Goal: Register for event/course

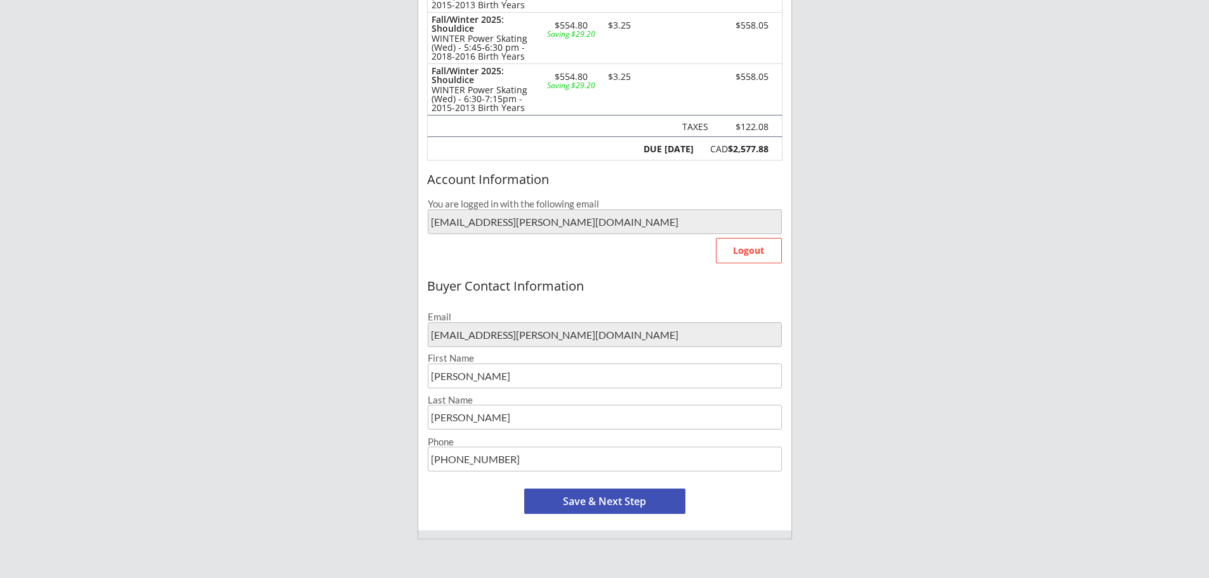
scroll to position [317, 0]
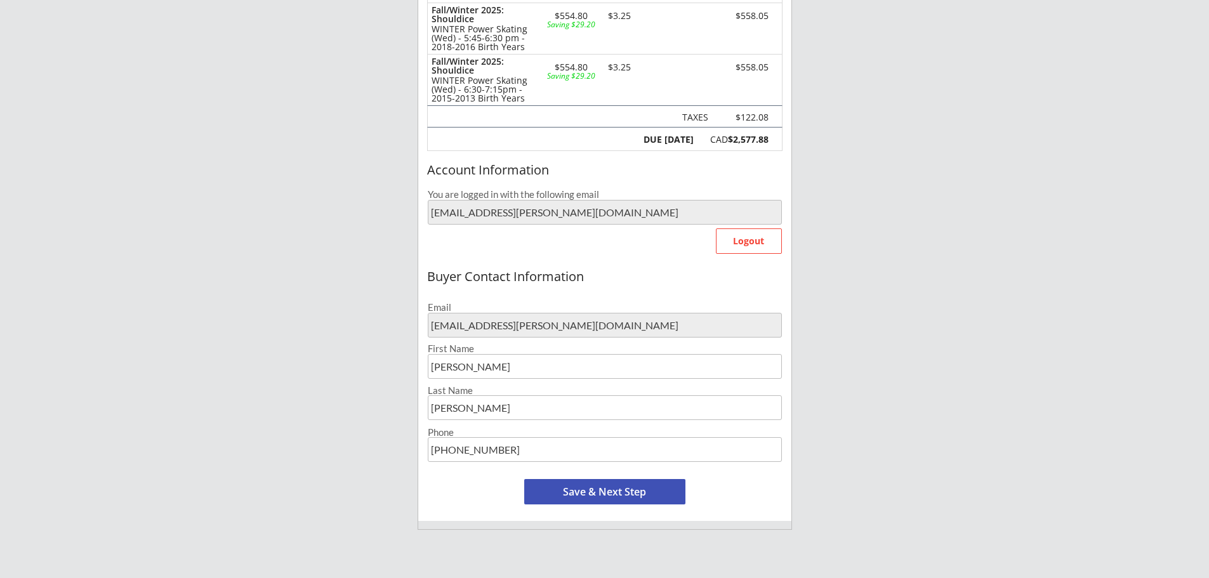
click at [615, 495] on button "Save & Next Step" at bounding box center [604, 491] width 161 height 25
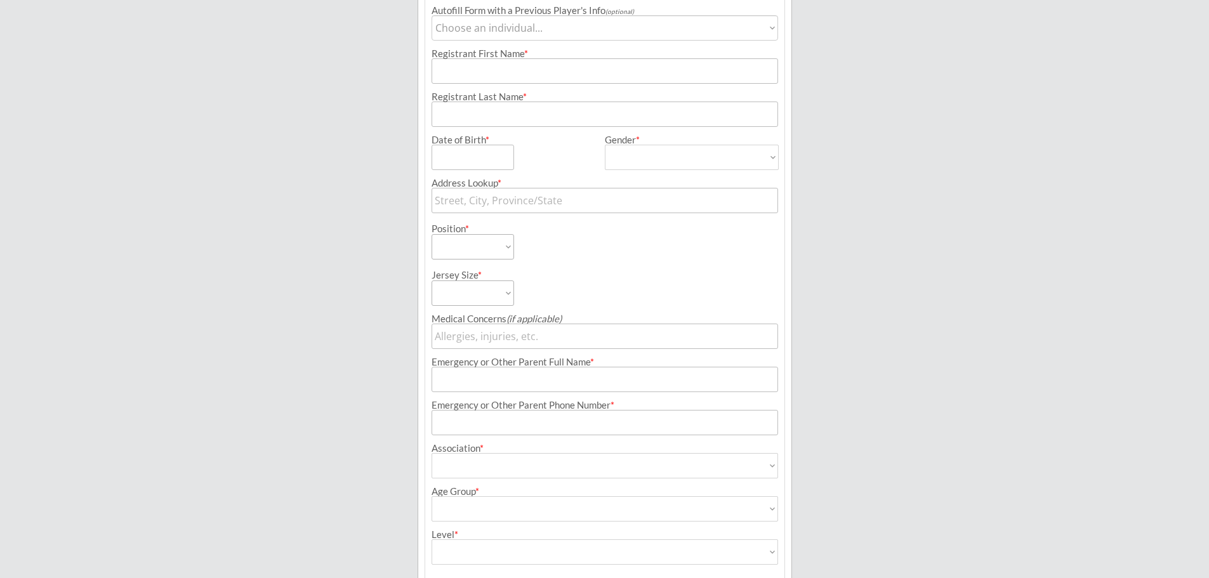
scroll to position [91, 0]
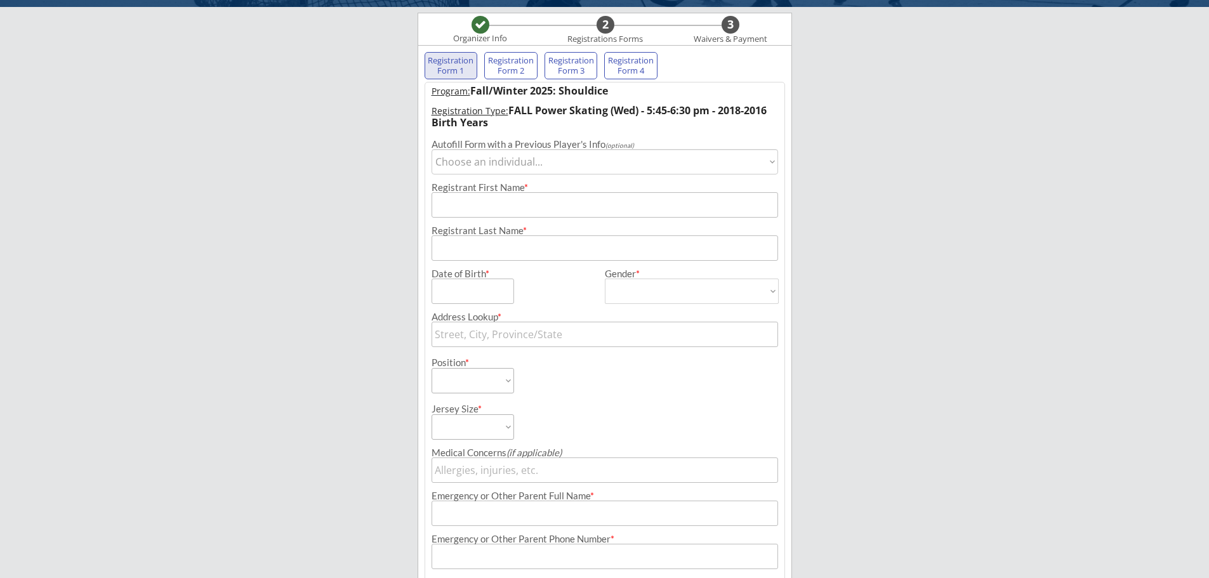
click at [505, 161] on select "Choose an individual... [PERSON_NAME] [PERSON_NAME] [PERSON_NAME]" at bounding box center [605, 161] width 347 height 25
select select ""1348695171700984260__LOOKUP__1711509512660x281675238106988540""
click at [432, 149] on select "Choose an individual... [PERSON_NAME] [PERSON_NAME] [PERSON_NAME]" at bounding box center [605, 161] width 347 height 25
type input "Callum"
type input "[PERSON_NAME]"
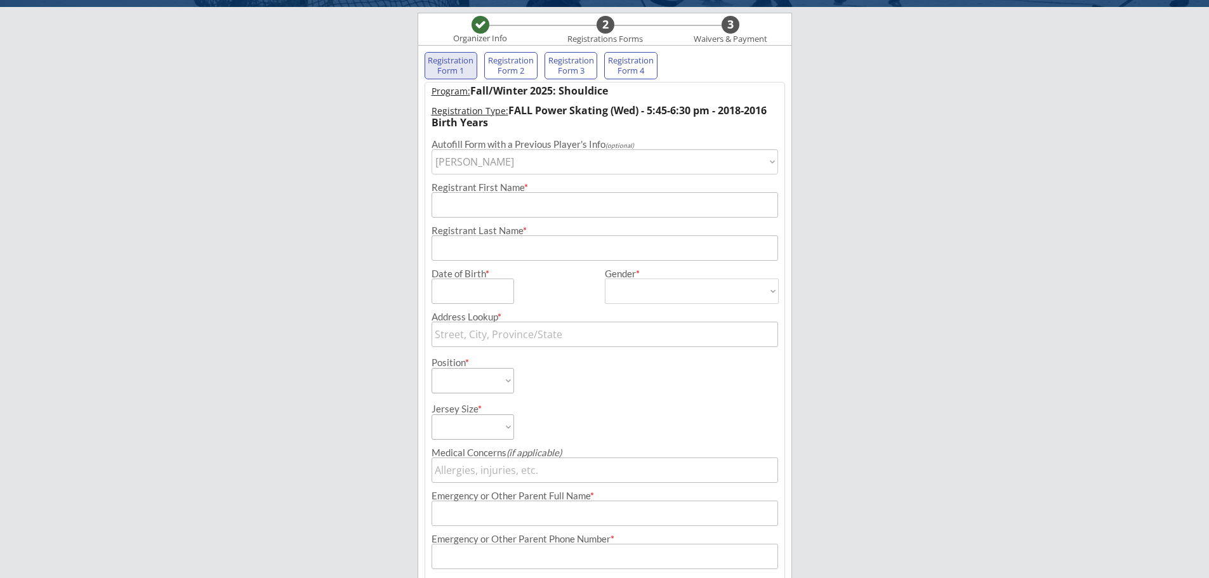
type input "[DATE]"
type input "[STREET_ADDRESS]"
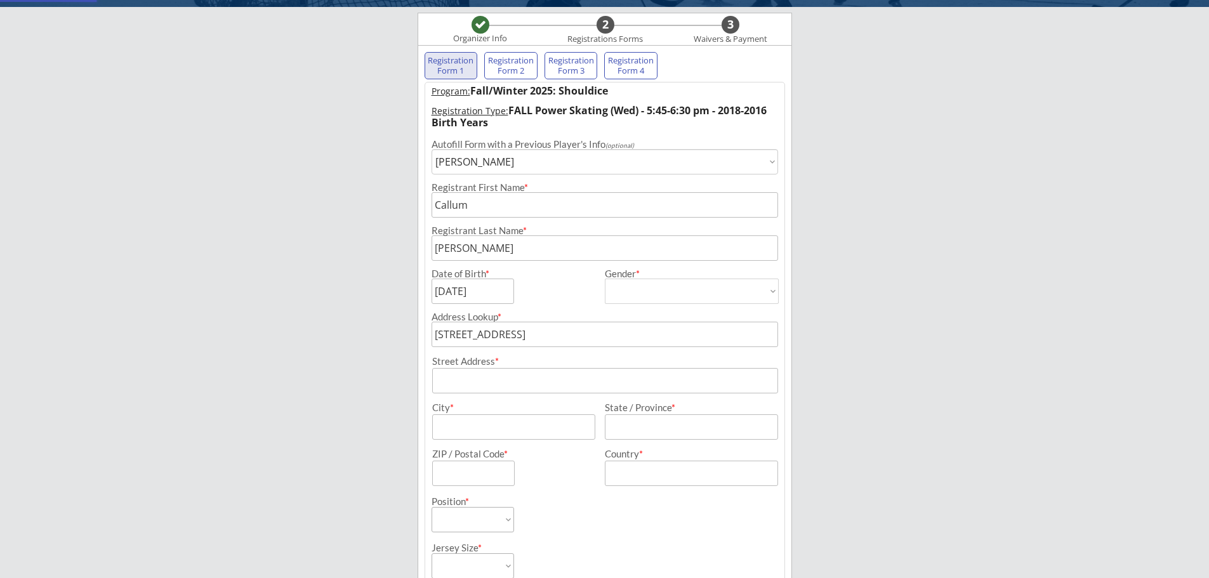
type input "[DEMOGRAPHIC_DATA]"
select select ""[DEMOGRAPHIC_DATA]""
select select ""Forward""
select select ""Youth L""
type input "N/a"
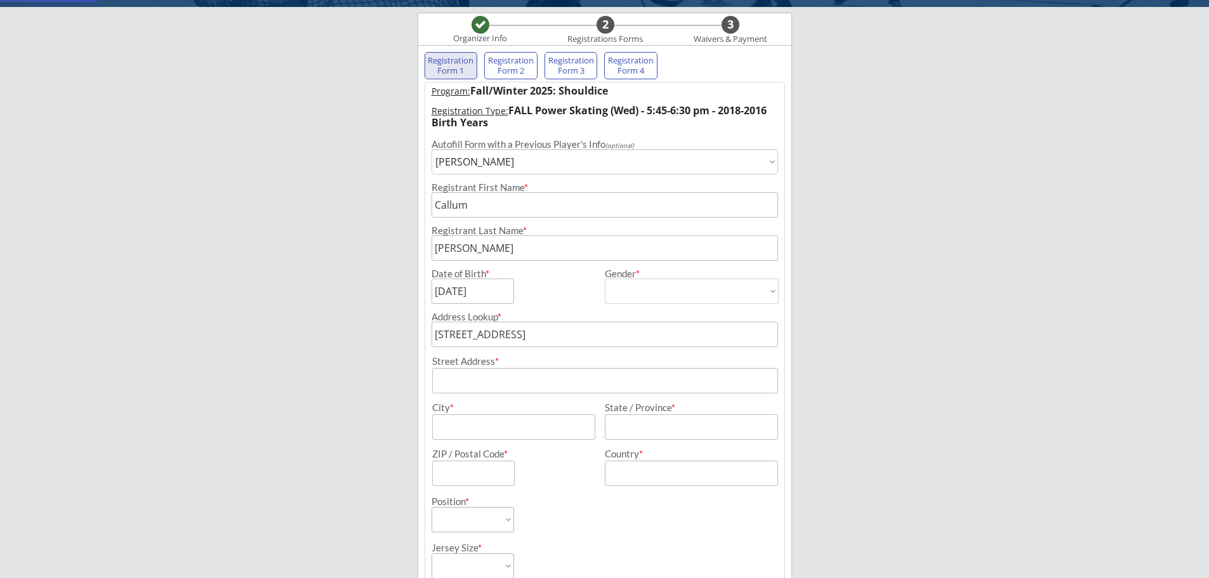
type input "[PERSON_NAME]"
type input "[PHONE_NUMBER]"
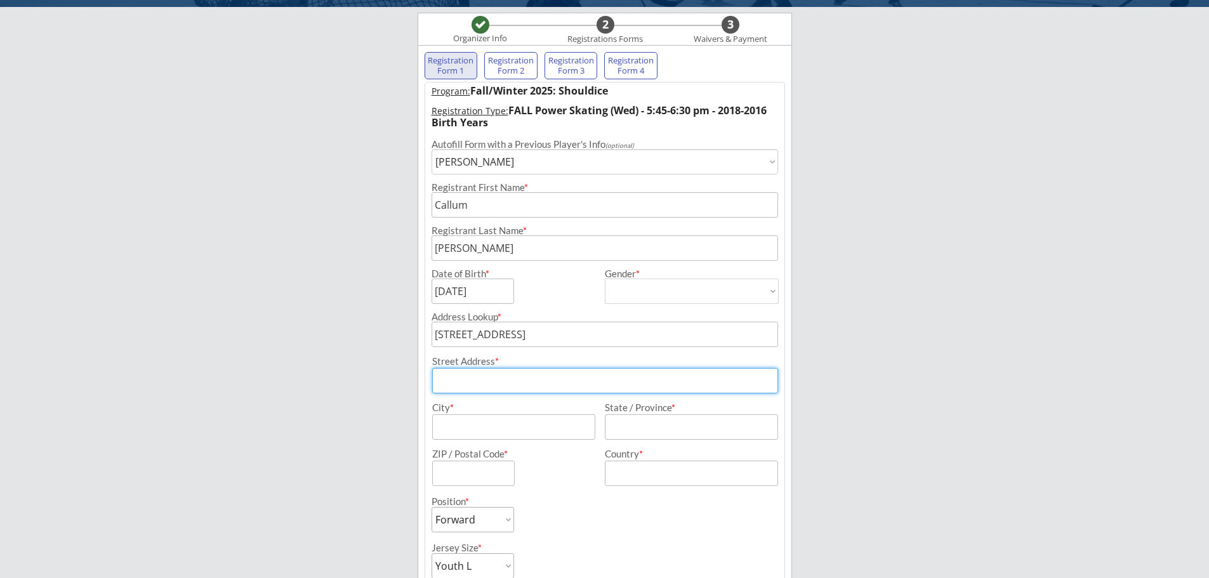
click at [608, 373] on input "input" at bounding box center [605, 380] width 346 height 25
click at [557, 381] on input "input" at bounding box center [605, 380] width 346 height 25
type input "[STREET_ADDRESS]"
click at [546, 434] on input "input" at bounding box center [513, 426] width 163 height 25
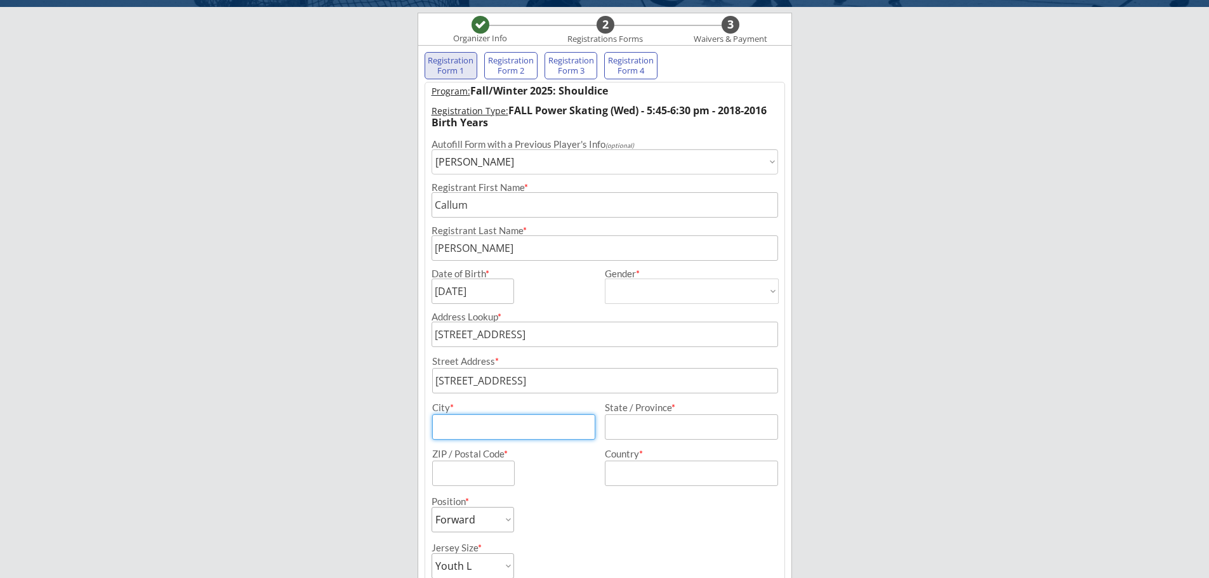
type input "[GEOGRAPHIC_DATA]"
type input "[PERSON_NAME]"
type input "[STREET_ADDRESS]"
type input "AB"
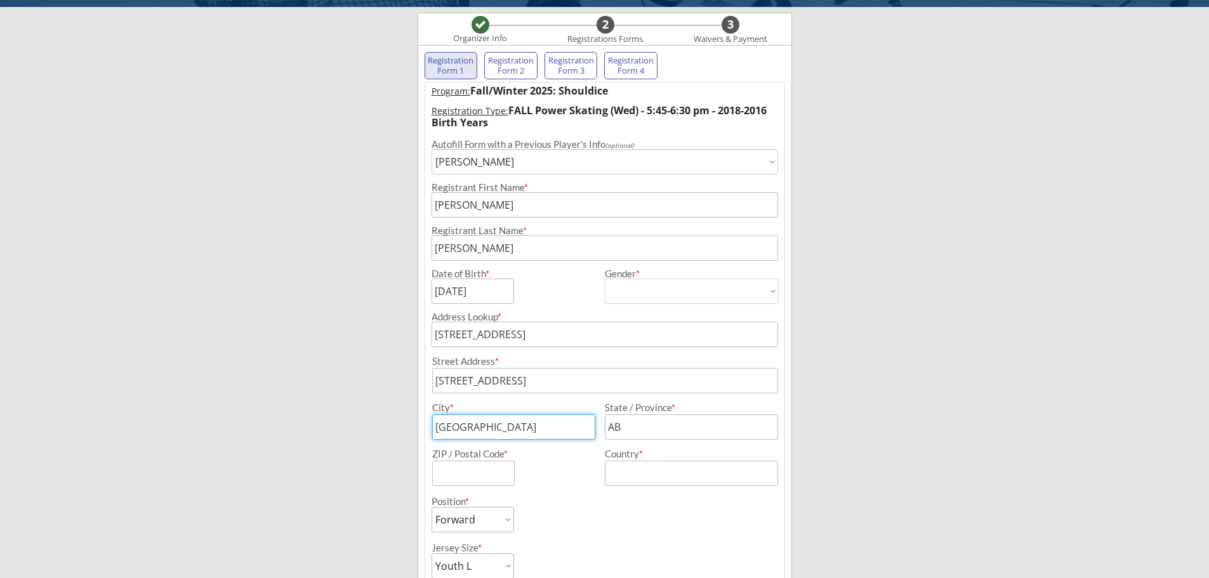
type input "T3R 0T4"
type input "[GEOGRAPHIC_DATA]"
click at [720, 418] on input "input" at bounding box center [691, 426] width 173 height 25
type input "AB"
type input "T3R 0T4"
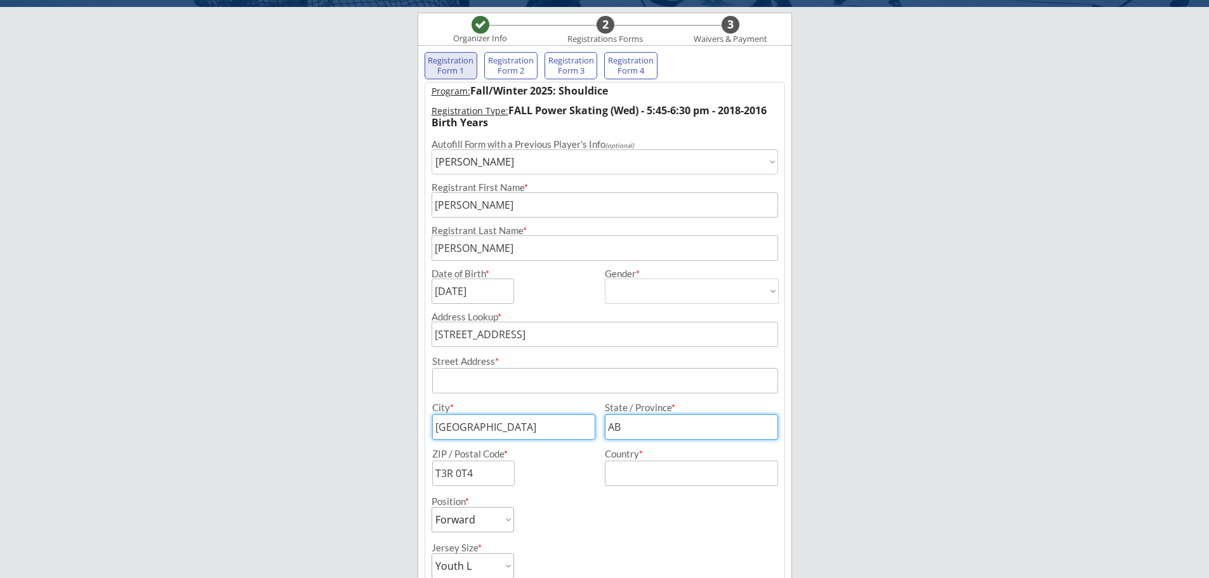
type input "[GEOGRAPHIC_DATA]"
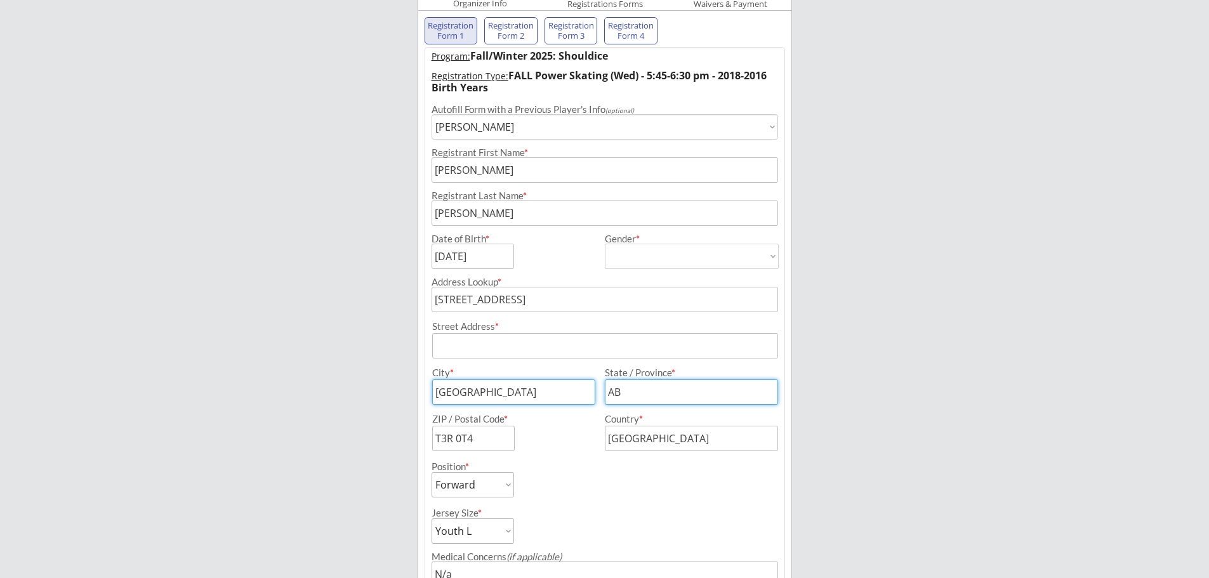
scroll to position [155, 0]
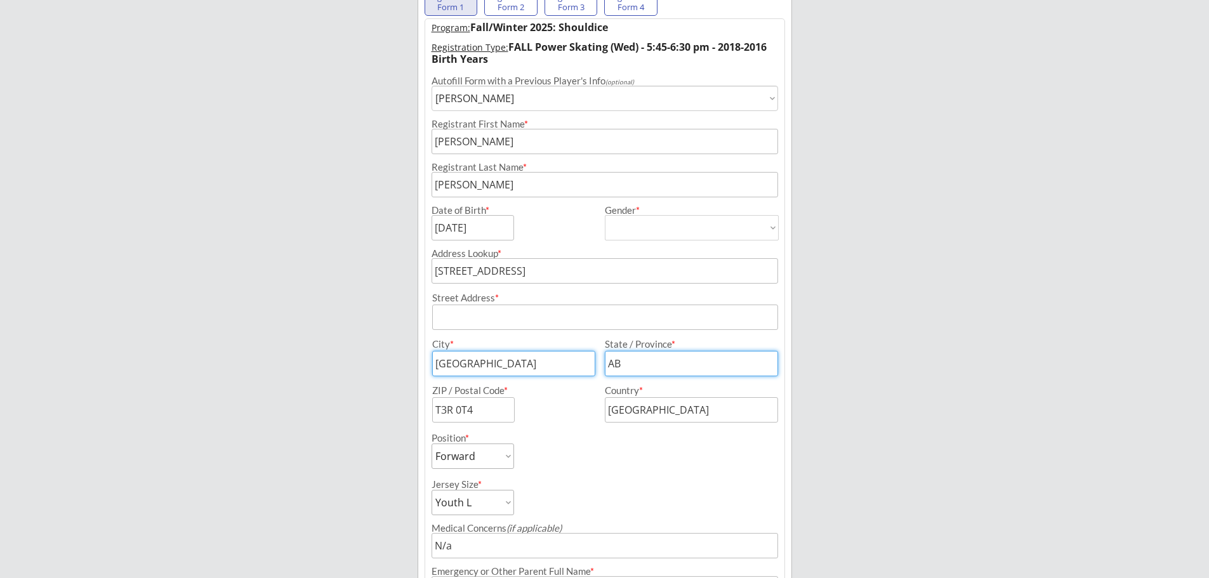
click at [537, 321] on input "input" at bounding box center [605, 317] width 346 height 25
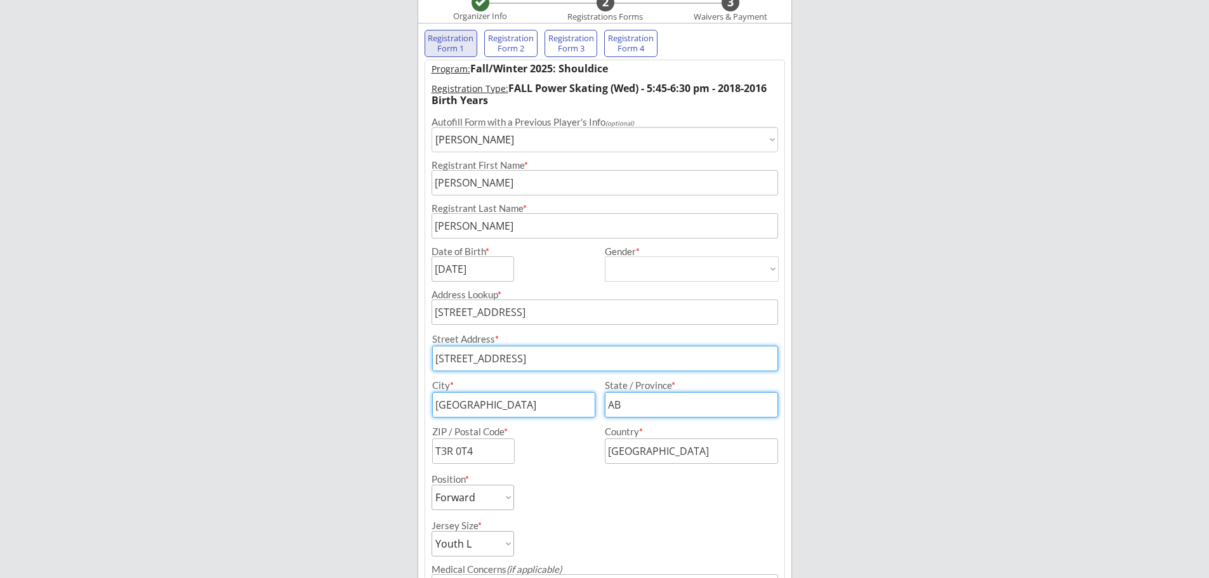
scroll to position [91, 0]
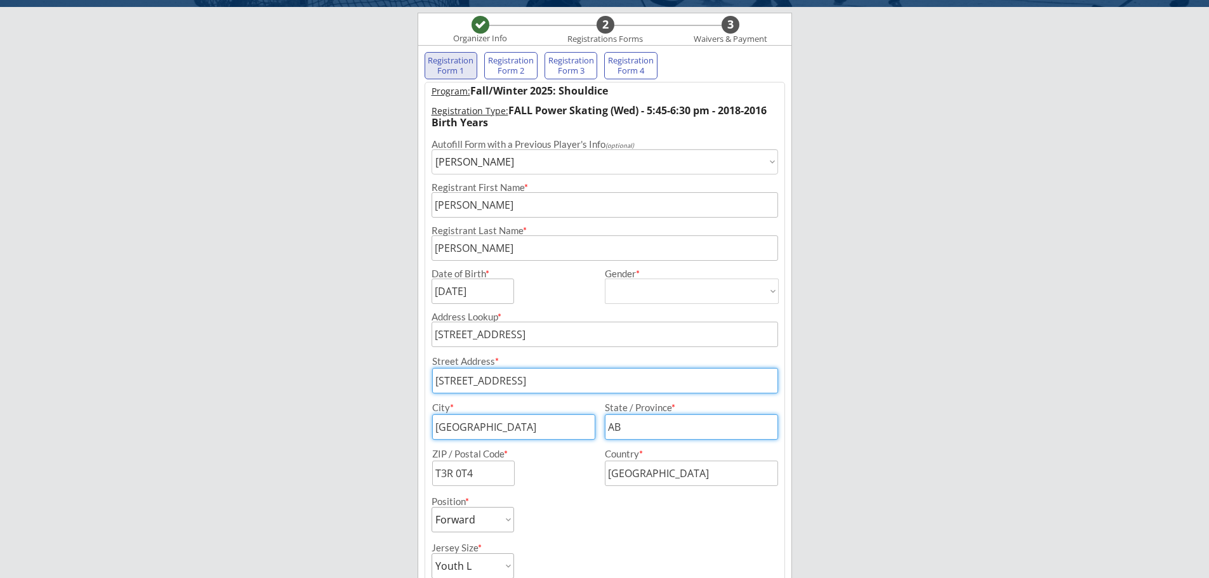
type input "[STREET_ADDRESS]"
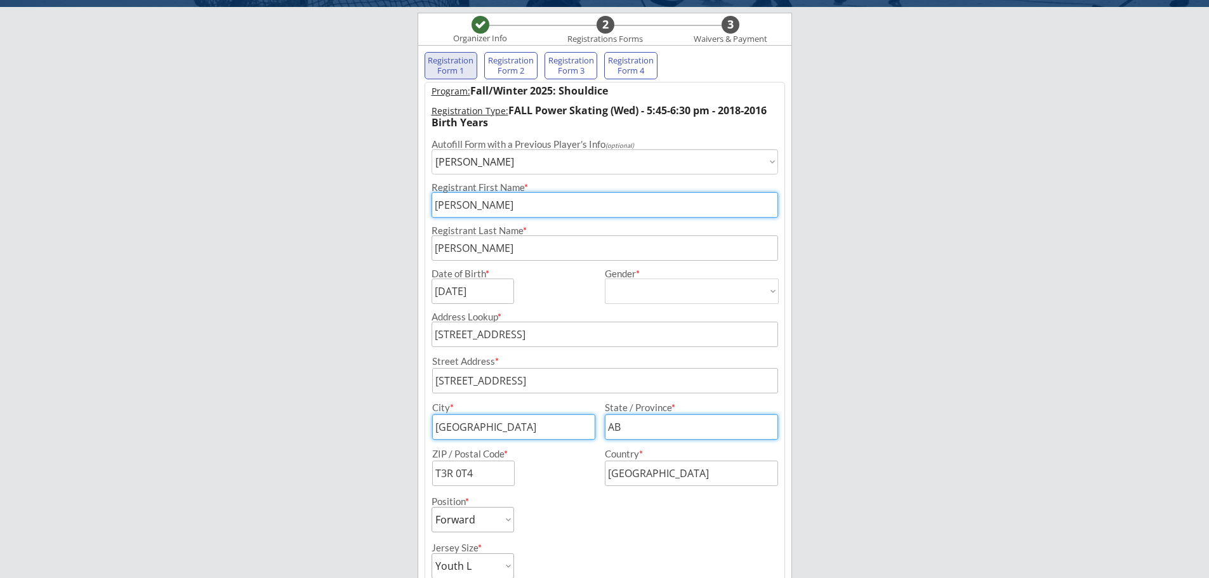
drag, startPoint x: 495, startPoint y: 213, endPoint x: 414, endPoint y: 211, distance: 80.6
click at [414, 211] on div "Breakaway Power Skating/Boondock Hockey Development Organizer Info 2 Registrati…" at bounding box center [604, 429] width 1209 height 1040
type input "Callum"
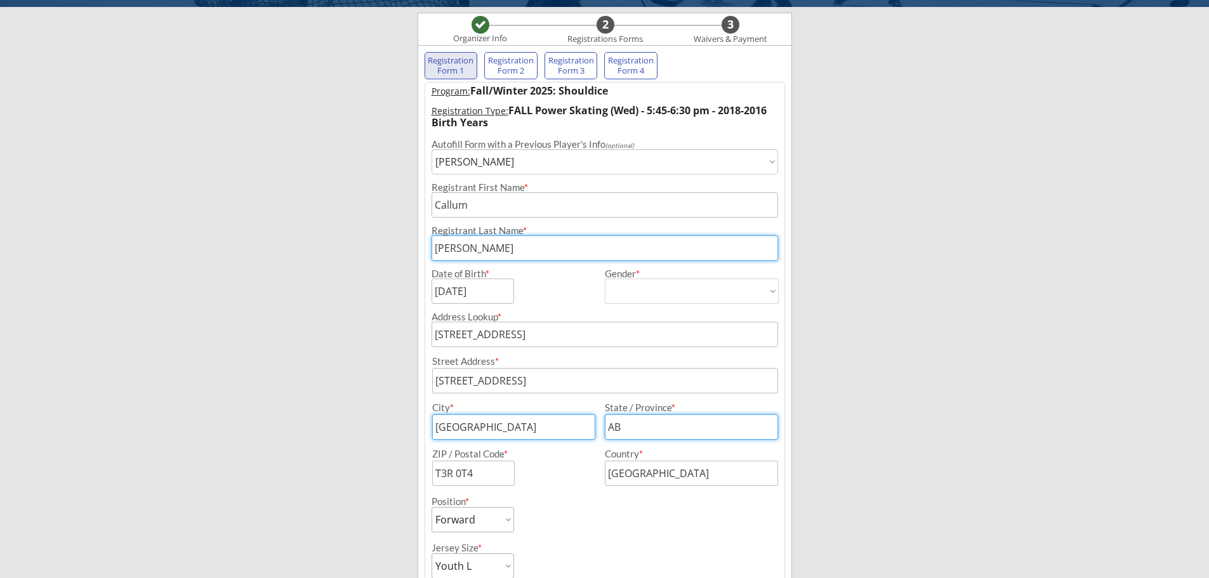
click at [496, 253] on input "input" at bounding box center [605, 247] width 347 height 25
drag, startPoint x: 472, startPoint y: 255, endPoint x: 414, endPoint y: 252, distance: 57.2
click at [413, 252] on div "Breakaway Power Skating/Boondock Hockey Development Organizer Info 2 Registrati…" at bounding box center [604, 429] width 1209 height 1040
type input "[PERSON_NAME]"
drag, startPoint x: 977, startPoint y: 350, endPoint x: 989, endPoint y: 331, distance: 21.7
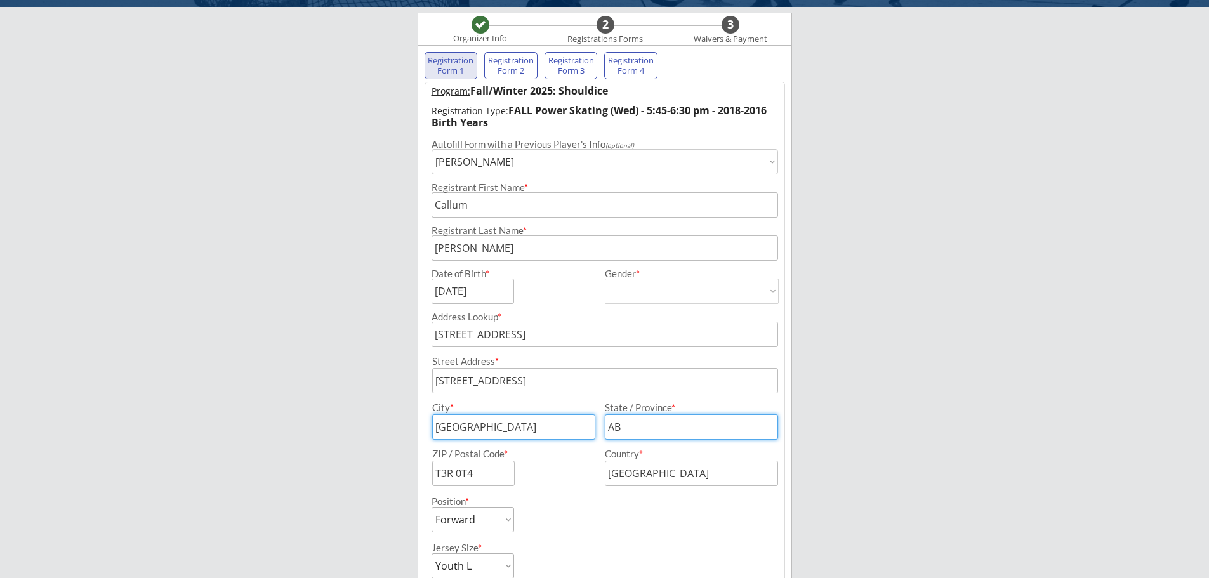
click at [984, 340] on div "Breakaway Power Skating/Boondock Hockey Development Organizer Info 2 Registrati…" at bounding box center [604, 429] width 1209 height 1040
click at [444, 291] on input "input" at bounding box center [473, 291] width 83 height 25
drag, startPoint x: 494, startPoint y: 293, endPoint x: 394, endPoint y: 291, distance: 99.7
click at [394, 291] on div "Breakaway Power Skating/Boondock Hockey Development Organizer Info 2 Registrati…" at bounding box center [604, 429] width 1209 height 1040
click at [496, 291] on input "input" at bounding box center [473, 291] width 83 height 25
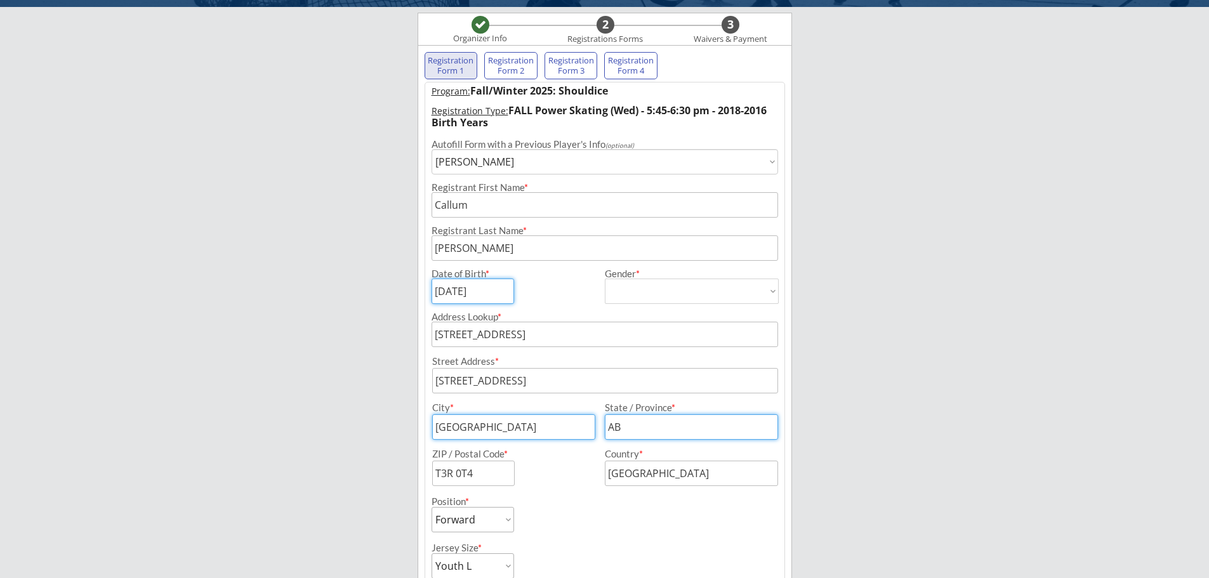
drag, startPoint x: 460, startPoint y: 291, endPoint x: 400, endPoint y: 289, distance: 59.7
click at [404, 292] on div "Breakaway Power Skating/Boondock Hockey Development Organizer Info 2 Registrati…" at bounding box center [604, 429] width 1209 height 1040
drag, startPoint x: 496, startPoint y: 287, endPoint x: 424, endPoint y: 283, distance: 72.5
click at [425, 283] on div "Program: Fall/Winter 2025: Shouldice Registration Type: FALL Power Skating (Wed…" at bounding box center [605, 489] width 361 height 814
type input "[DATE]"
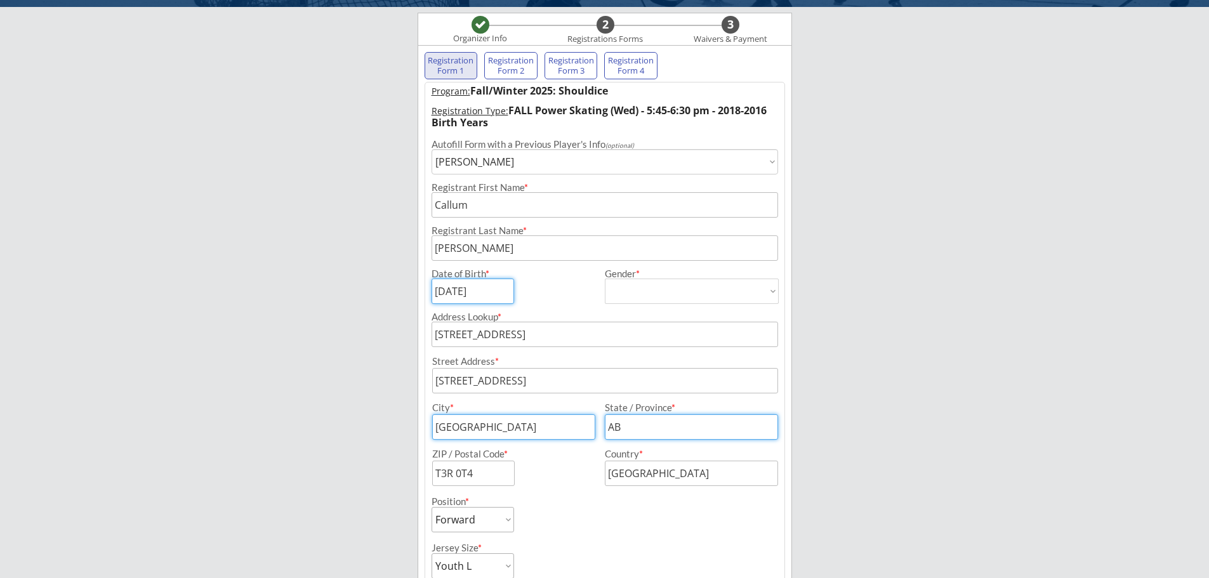
click at [1017, 407] on div "Breakaway Power Skating/Boondock Hockey Development Organizer Info 2 Registrati…" at bounding box center [604, 429] width 1209 height 1040
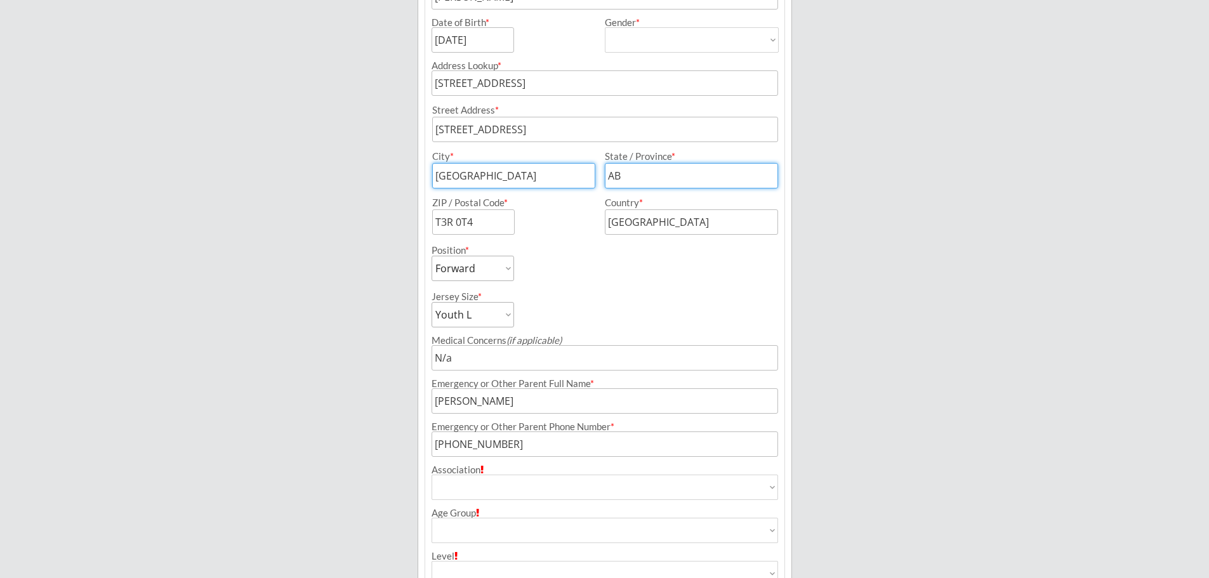
scroll to position [345, 0]
drag, startPoint x: 529, startPoint y: 398, endPoint x: 350, endPoint y: 402, distance: 179.0
click at [350, 402] on div "Breakaway Power Skating/Boondock Hockey Development Organizer Info 2 Registrati…" at bounding box center [604, 175] width 1209 height 1040
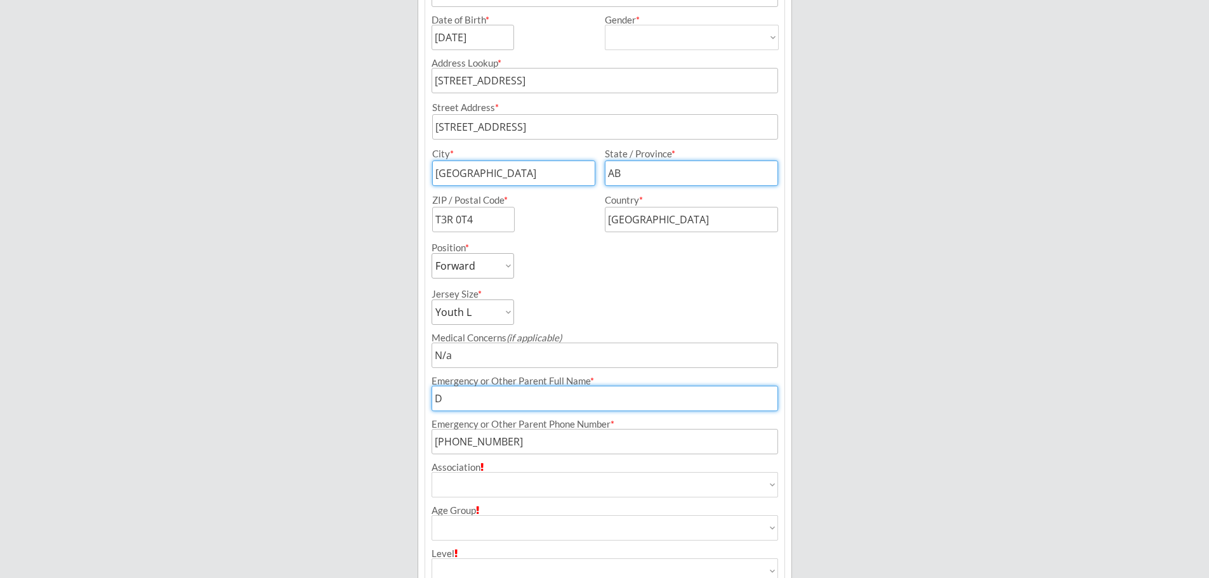
type input "[PERSON_NAME]"
type input "[PHONE_NUMBER]"
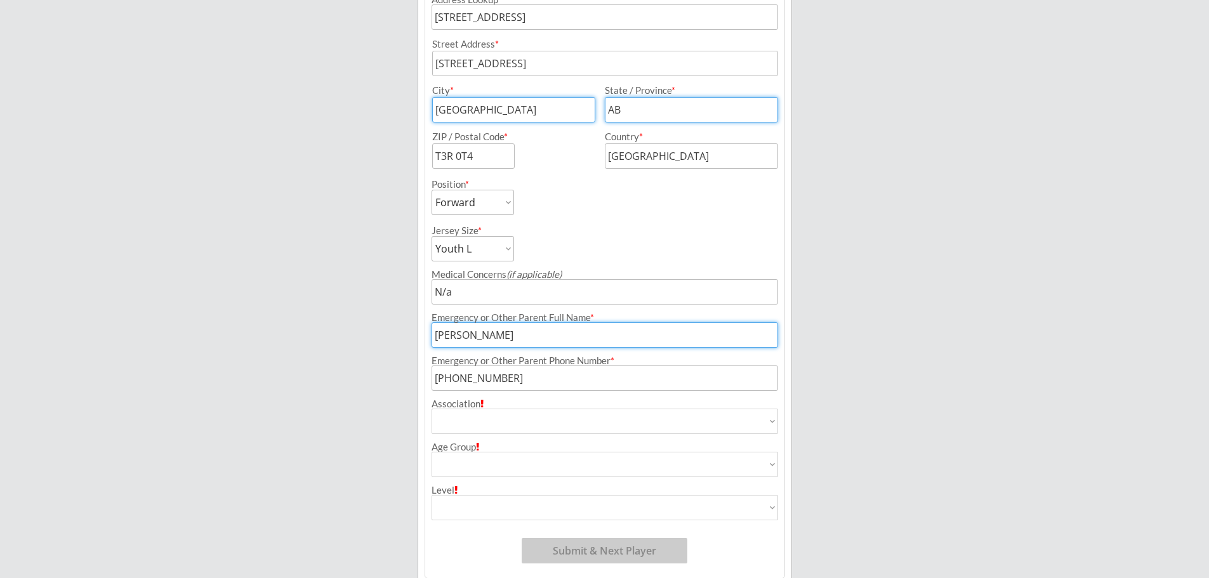
click at [585, 417] on select "Airdrie Blackfoot Hockey Association Bow River Bruins Bow Valley Hockey Society…" at bounding box center [605, 421] width 347 height 25
select select ""Other""
click at [432, 409] on select "Airdrie Blackfoot Hockey Association Bow River Bruins Bow Valley Hockey Society…" at bounding box center [605, 421] width 347 height 25
type input "Other"
click at [498, 466] on select "House League U7 U9 U11 U13 U15 U16 U18 U21 College/University Active Start U10 …" at bounding box center [605, 464] width 347 height 25
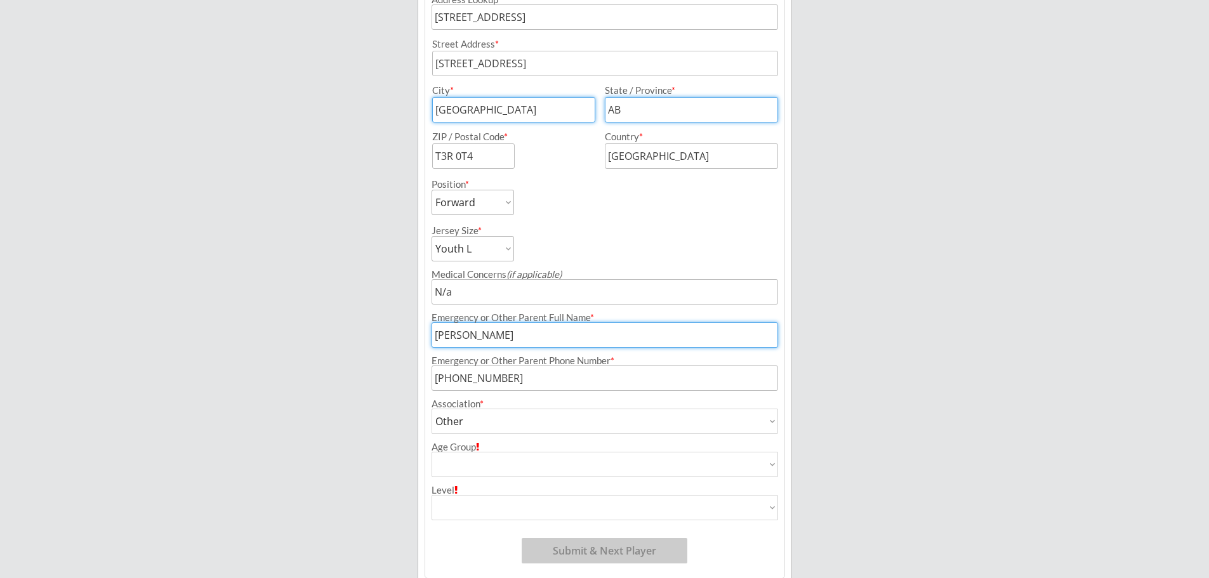
select select ""U11""
click at [432, 452] on select "House League U7 U9 U11 U13 U15 U16 U18 U21 College/University Active Start U10 …" at bounding box center [605, 464] width 347 height 25
type input "U11"
click at [456, 503] on select "Division 1 Division 2 Division 3 Division 4 Division 5 Division 6 Division 7 AA…" at bounding box center [605, 507] width 347 height 25
select select ""Division 3""
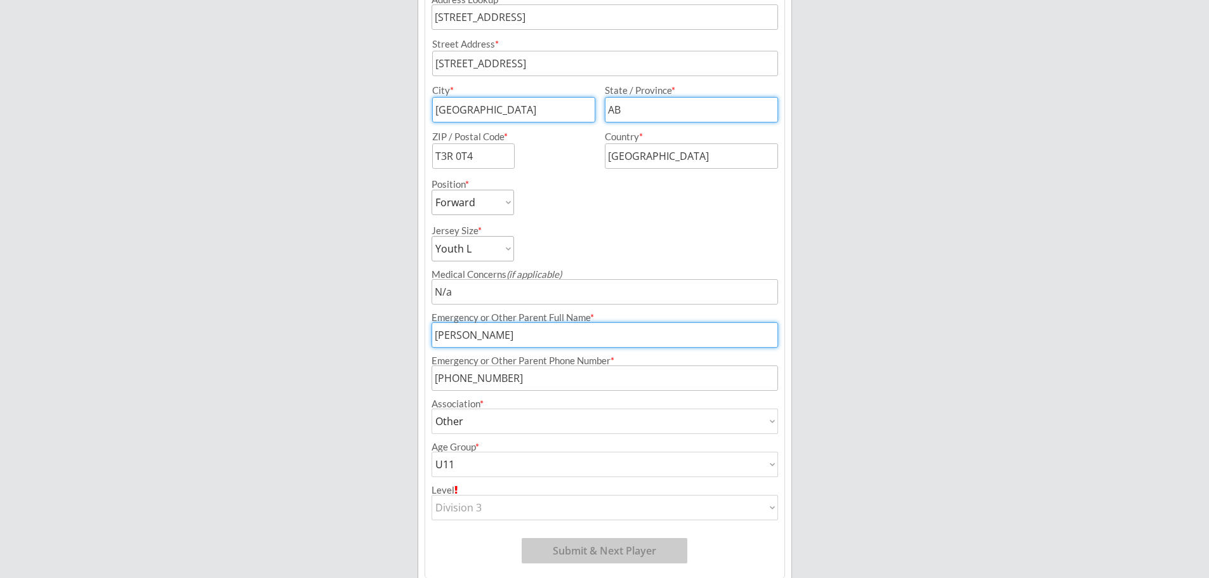
click at [432, 495] on select "Division 1 Division 2 Division 3 Division 4 Division 5 Division 6 Division 7 AA…" at bounding box center [605, 507] width 347 height 25
type input "Division 3"
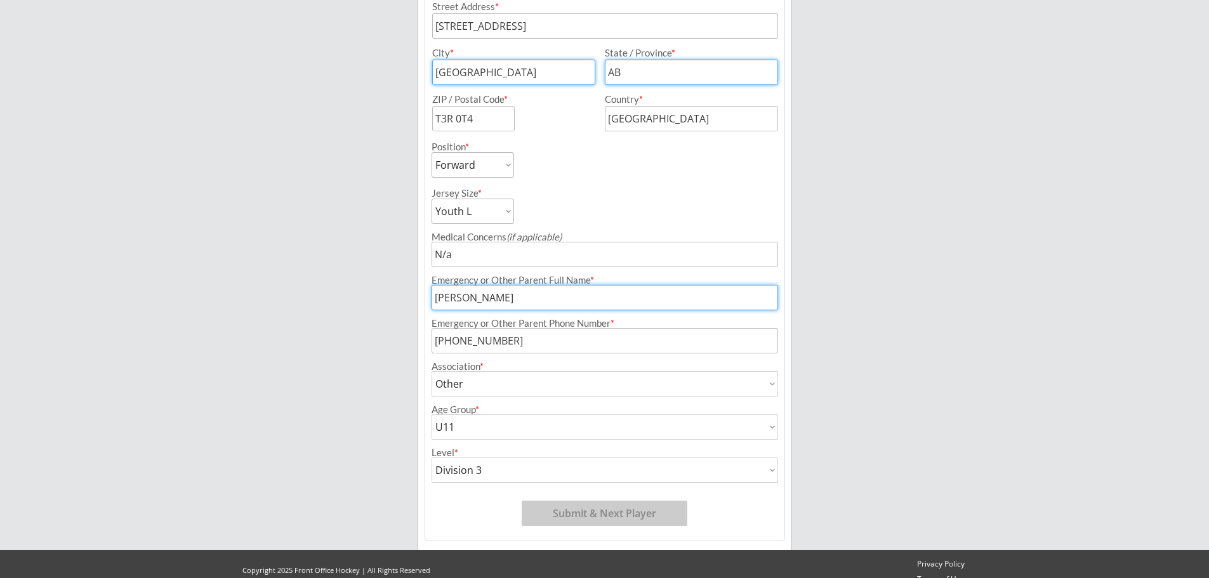
scroll to position [461, 0]
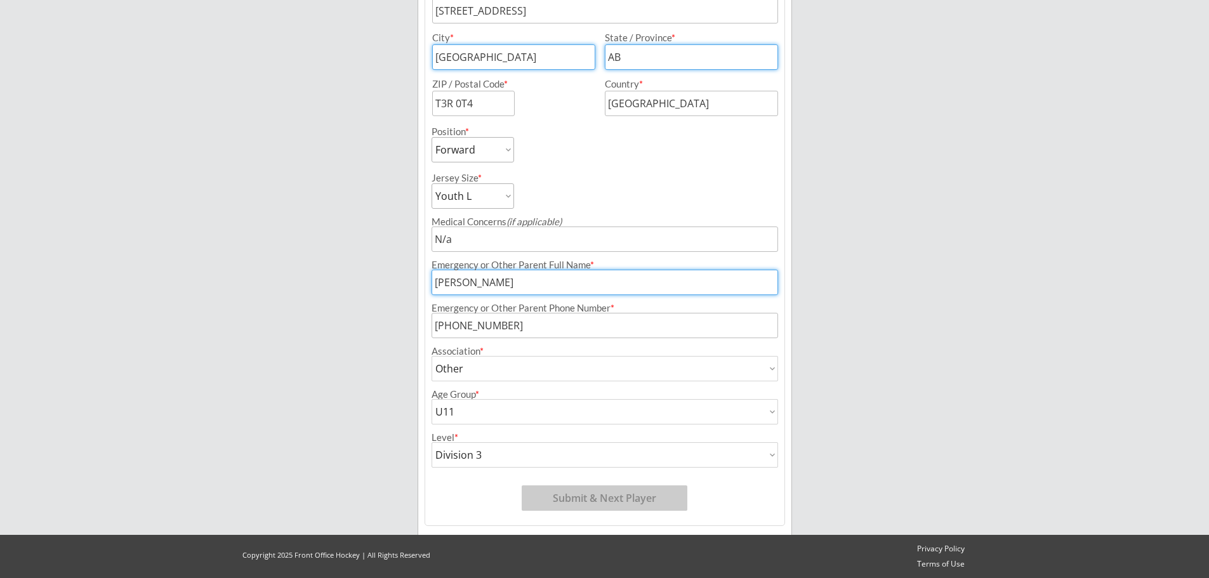
click at [579, 503] on button "Submit & Next Player" at bounding box center [605, 498] width 166 height 25
click at [681, 191] on div "Jersey Size * Youth S Youth M Youth L Youth XL Adult S Adult M Adult L Adult XL" at bounding box center [604, 185] width 359 height 46
click at [515, 58] on input "input" at bounding box center [513, 56] width 163 height 25
type input "[GEOGRAPHIC_DATA]"
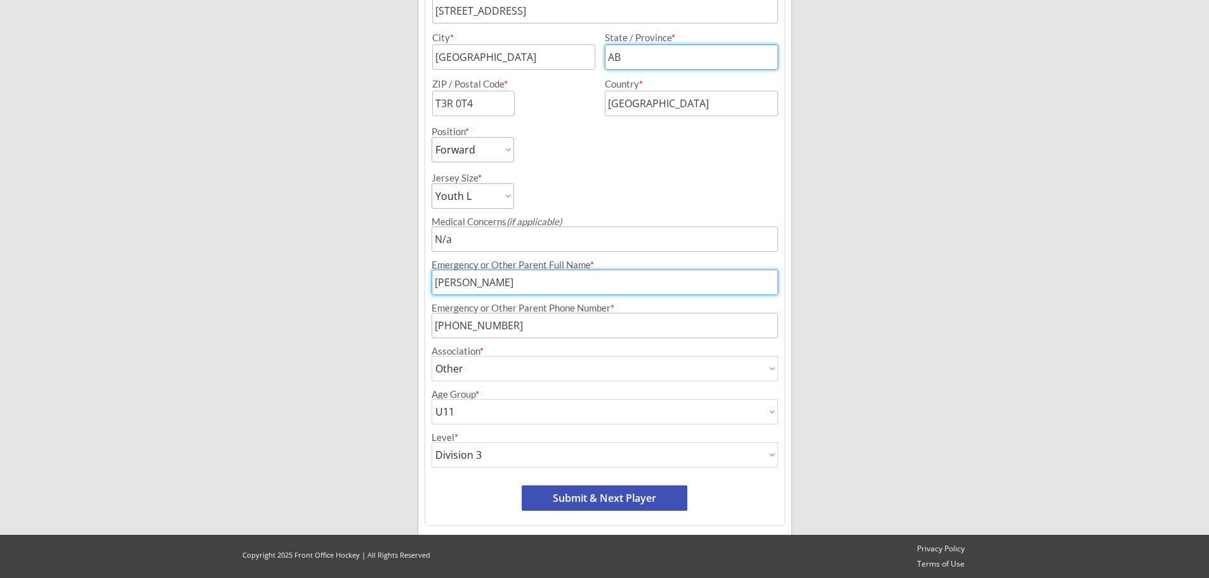
click at [588, 493] on button "Submit & Next Player" at bounding box center [605, 498] width 166 height 25
select select ""PLACEHOLDER_1427118222253""
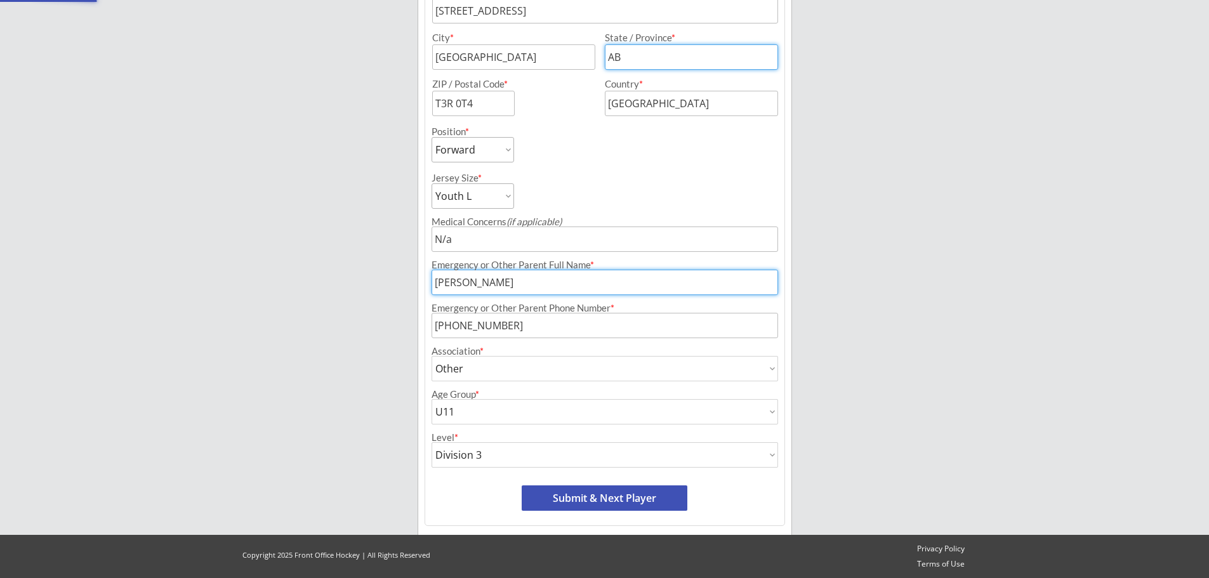
select select ""PLACEHOLDER_1427118222253""
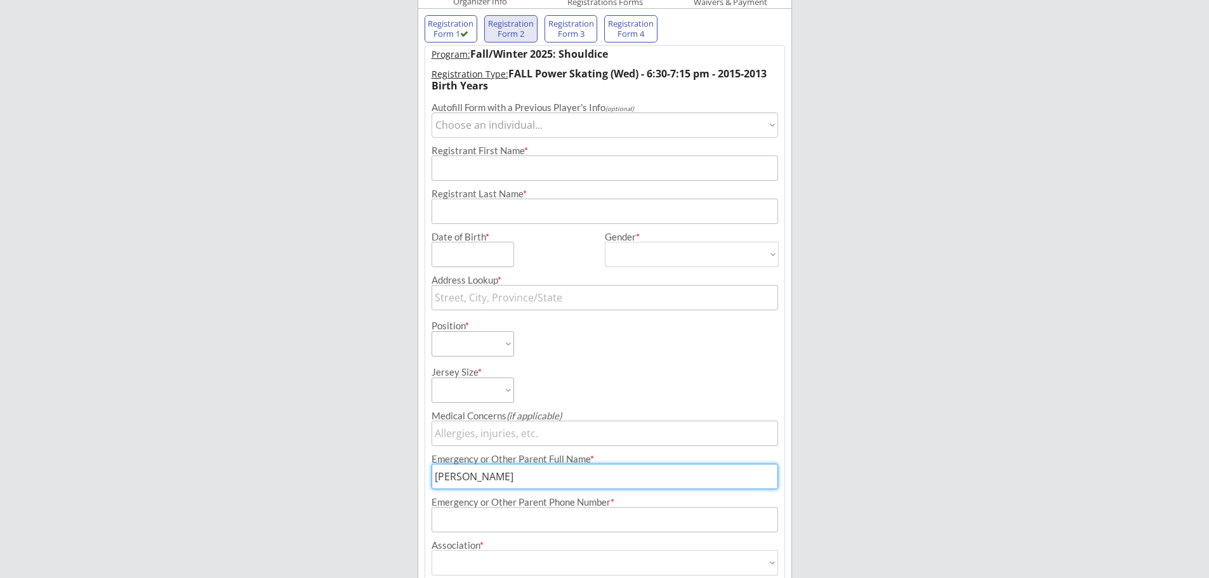
scroll to position [104, 0]
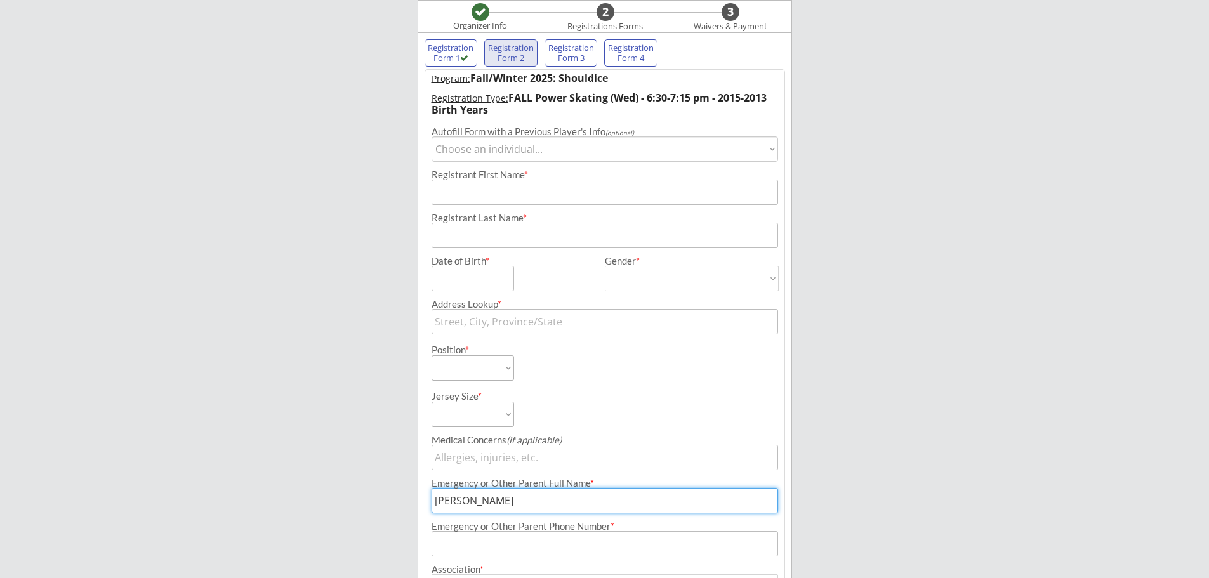
click at [548, 143] on select "Choose an individual... [PERSON_NAME] [PERSON_NAME] [PERSON_NAME]" at bounding box center [605, 148] width 347 height 25
select select ""1348695171700984260__LOOKUP__1708542804110x335866932150140900""
click at [432, 136] on select "Choose an individual... [PERSON_NAME] [PERSON_NAME] [PERSON_NAME]" at bounding box center [605, 148] width 347 height 25
type input "[PERSON_NAME]"
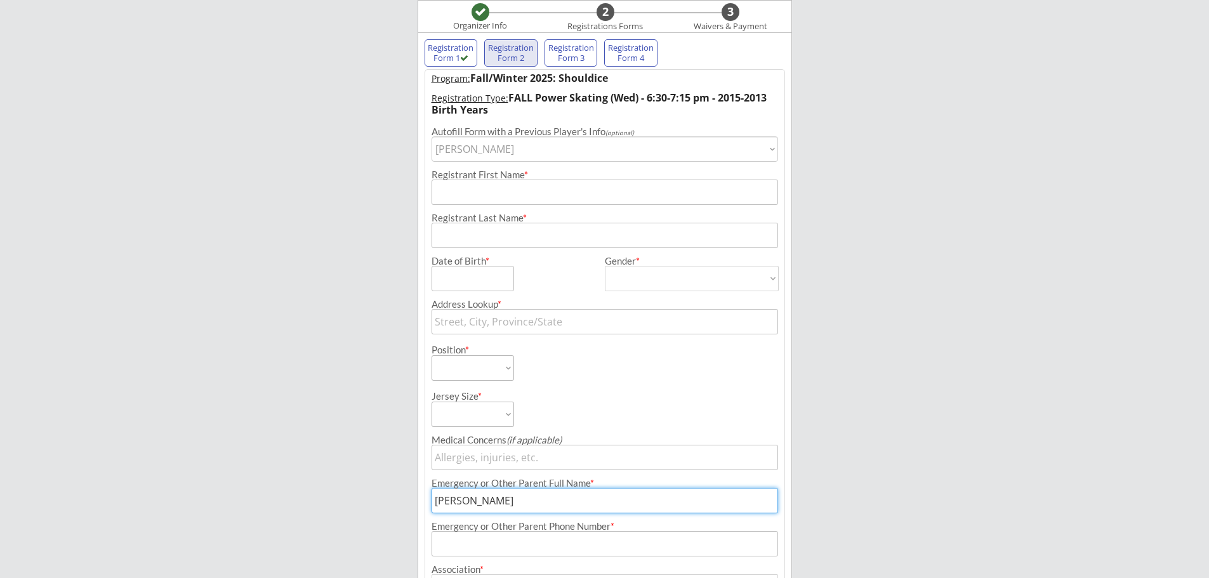
type input "[DATE]"
type input "[STREET_ADDRESS]"
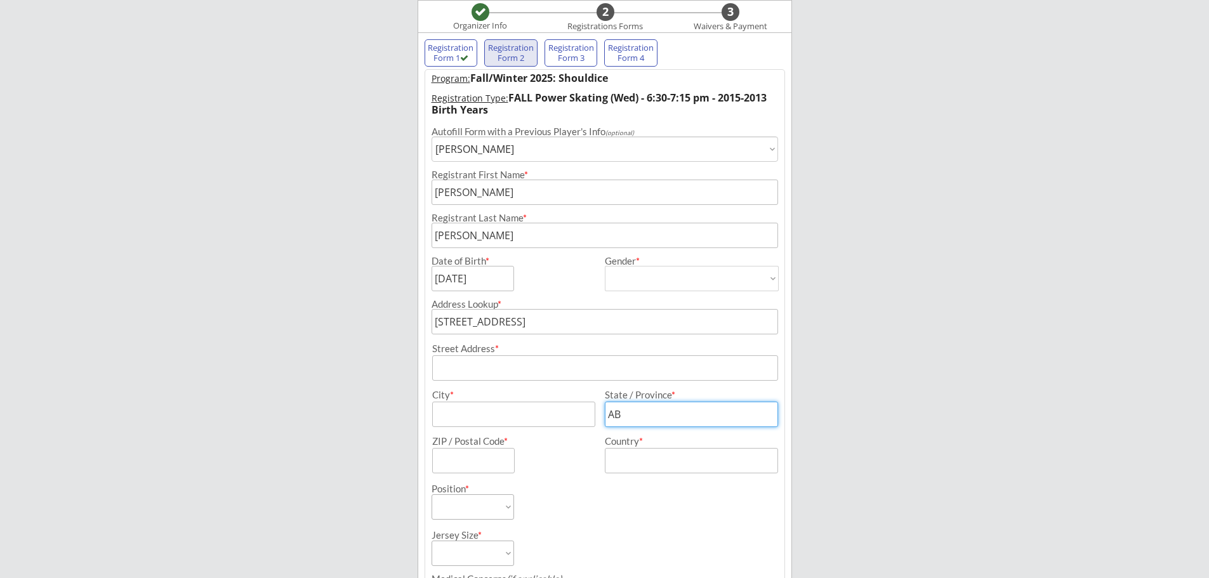
type input "[DEMOGRAPHIC_DATA]"
select select ""[DEMOGRAPHIC_DATA]""
select select ""Defense""
select select ""Youth L""
type input "N/a"
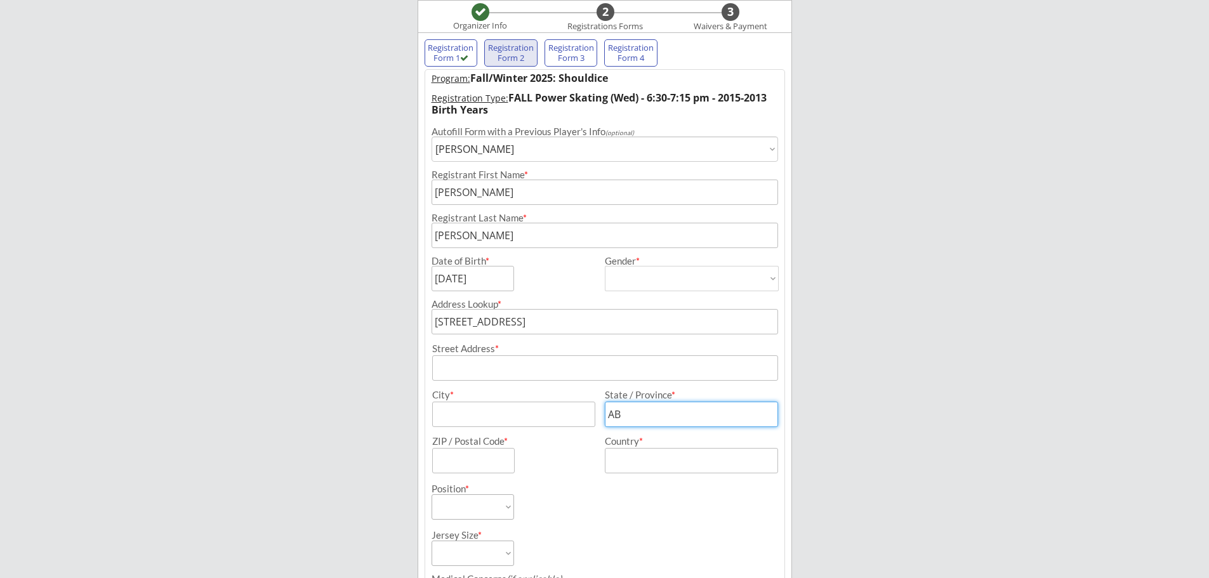
type input "[PHONE_NUMBER]"
click at [529, 373] on input "input" at bounding box center [605, 367] width 346 height 25
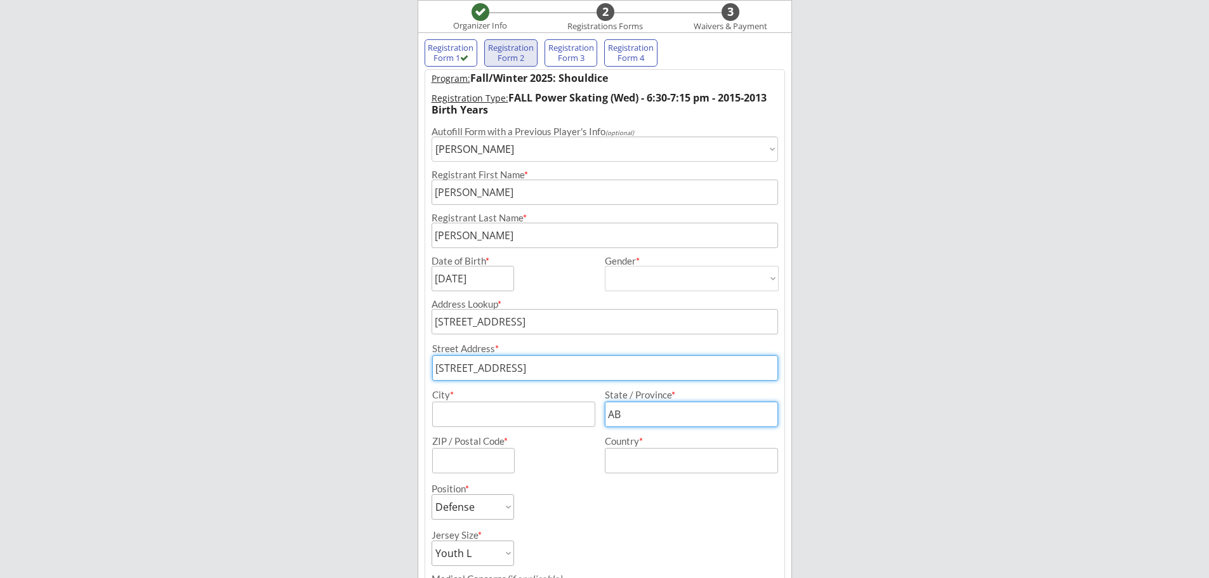
type input "[STREET_ADDRESS]"
click at [522, 418] on input "input" at bounding box center [513, 414] width 163 height 25
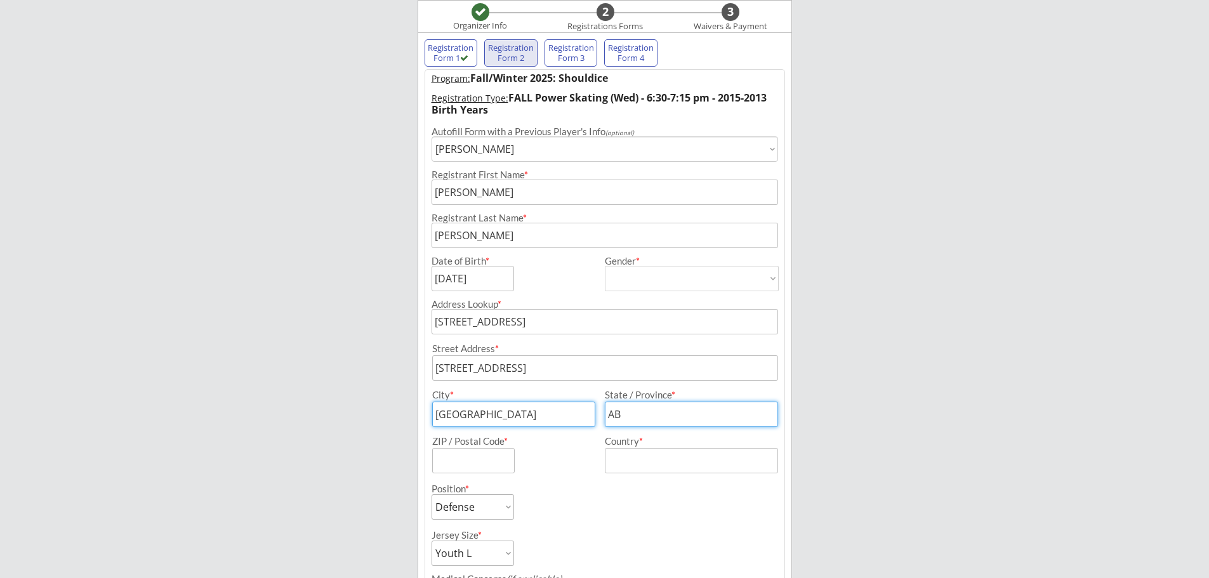
type input "[GEOGRAPHIC_DATA]"
click at [477, 462] on input "input" at bounding box center [473, 460] width 83 height 25
type input "T3R 0T4"
click at [645, 471] on input "input" at bounding box center [691, 460] width 173 height 25
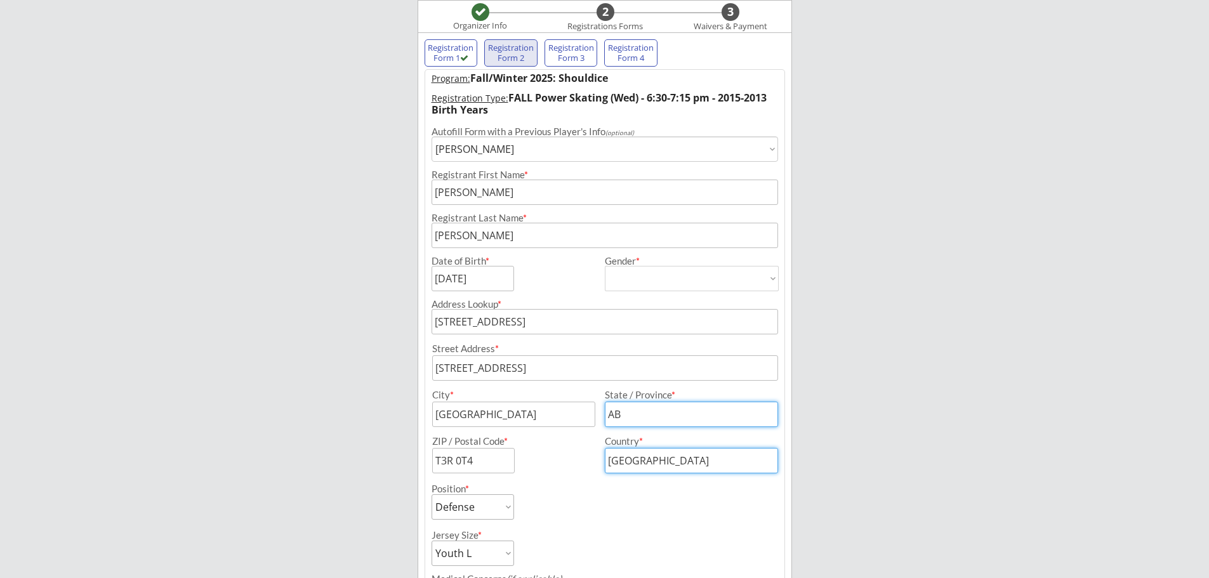
type input "[GEOGRAPHIC_DATA]"
click at [631, 510] on div "Position * Forward Defense Goalie" at bounding box center [604, 496] width 359 height 46
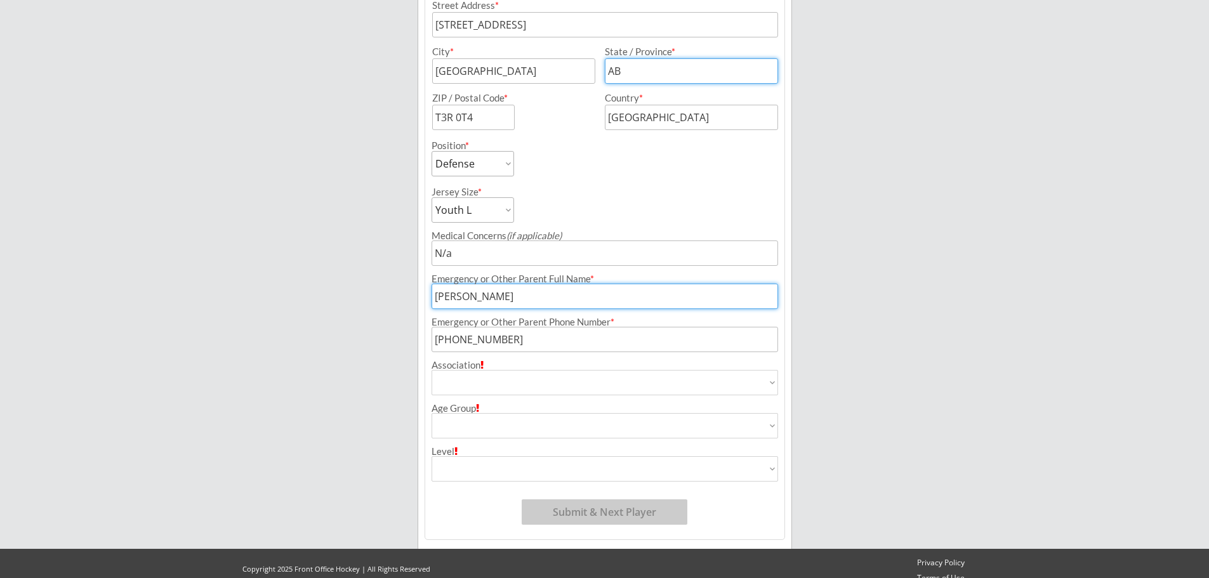
scroll to position [461, 0]
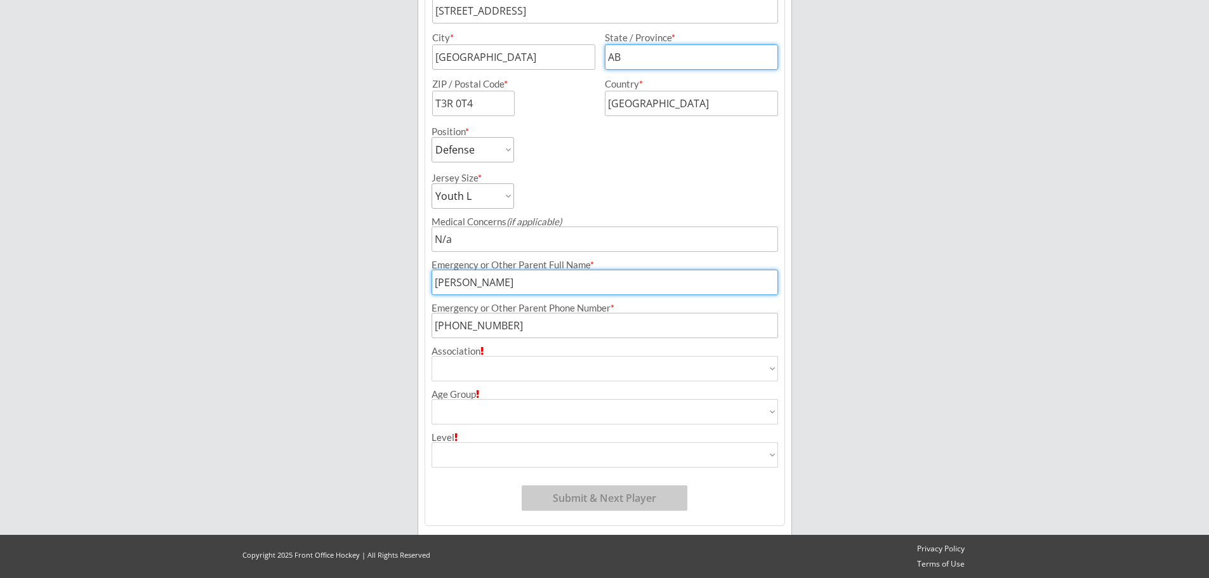
click at [487, 373] on select "Airdrie Blackfoot Hockey Association Bow River Bruins Bow Valley Hockey Society…" at bounding box center [605, 368] width 347 height 25
select select ""Ringette""
click at [432, 356] on select "Airdrie Blackfoot Hockey Association Bow River Bruins Bow Valley Hockey Society…" at bounding box center [605, 368] width 347 height 25
type input "Ringette"
click at [477, 416] on select "House League U7 U9 U11 U13 U15 U16 U18 U21 College/University Active Start U10 …" at bounding box center [605, 411] width 347 height 25
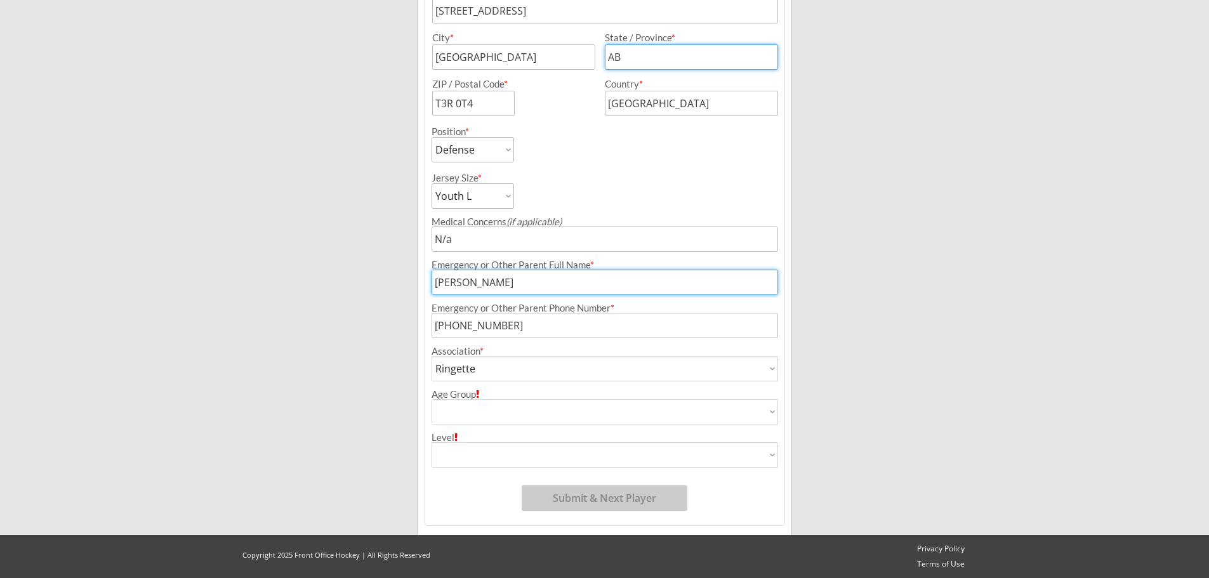
select select ""U12 Ringette""
click at [432, 399] on select "House League U7 U9 U11 U13 U15 U16 U18 U21 College/University Active Start U10 …" at bounding box center [605, 411] width 347 height 25
type input "U12 Ringette"
click at [479, 453] on select "Division 1 Division 2 Division 3 Division 4 Division 5 Division 6 Division 7 AA…" at bounding box center [605, 454] width 347 height 25
select select ""Not Applicable ""
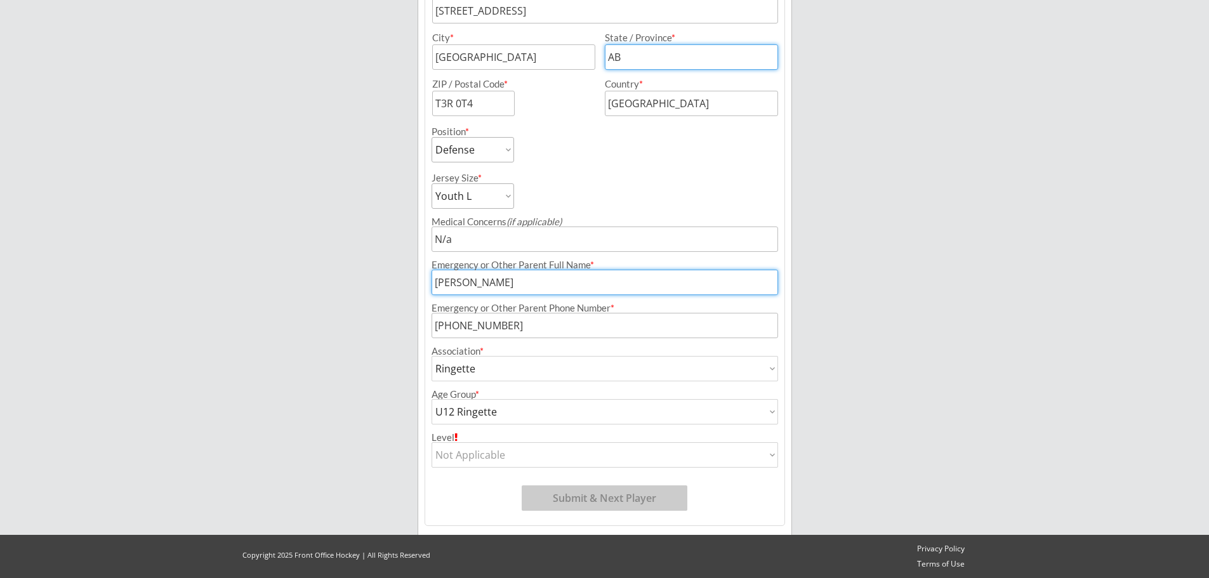
click at [432, 442] on select "Division 1 Division 2 Division 3 Division 4 Division 5 Division 6 Division 7 AA…" at bounding box center [605, 454] width 347 height 25
type input "Not Applicable"
click at [619, 169] on div "Jersey Size * Youth S Youth M Youth L Youth XL Adult S Adult M Adult L Adult XL" at bounding box center [604, 185] width 359 height 46
click at [580, 497] on button "Submit & Next Player" at bounding box center [605, 498] width 166 height 25
click at [658, 60] on input "input" at bounding box center [691, 56] width 173 height 25
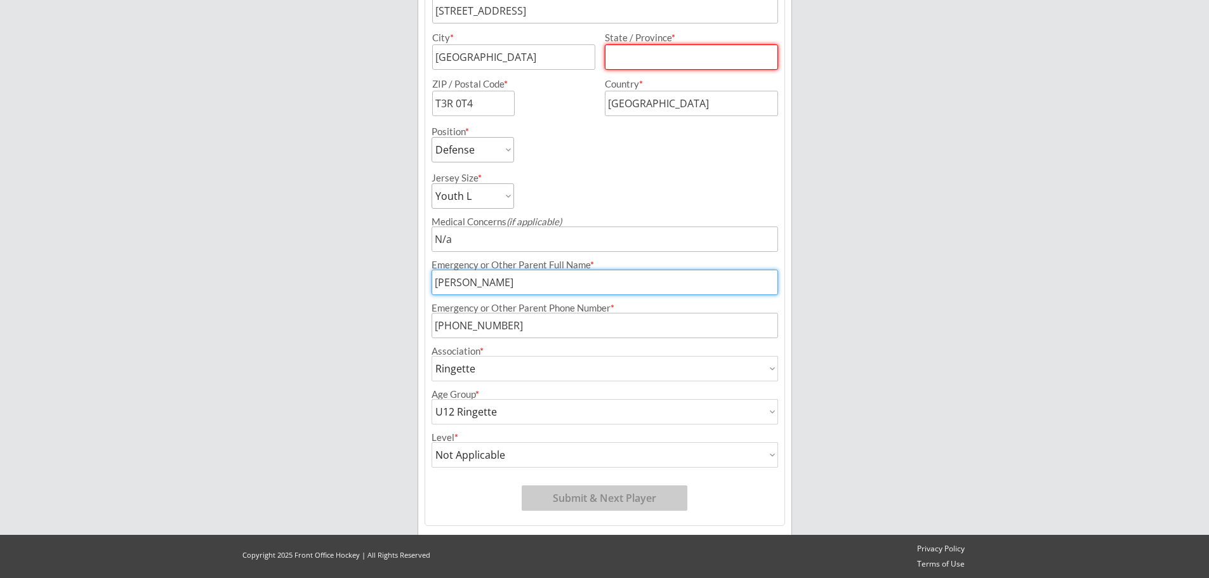
click at [724, 124] on div "Position * Forward Defense Goalie" at bounding box center [604, 139] width 359 height 46
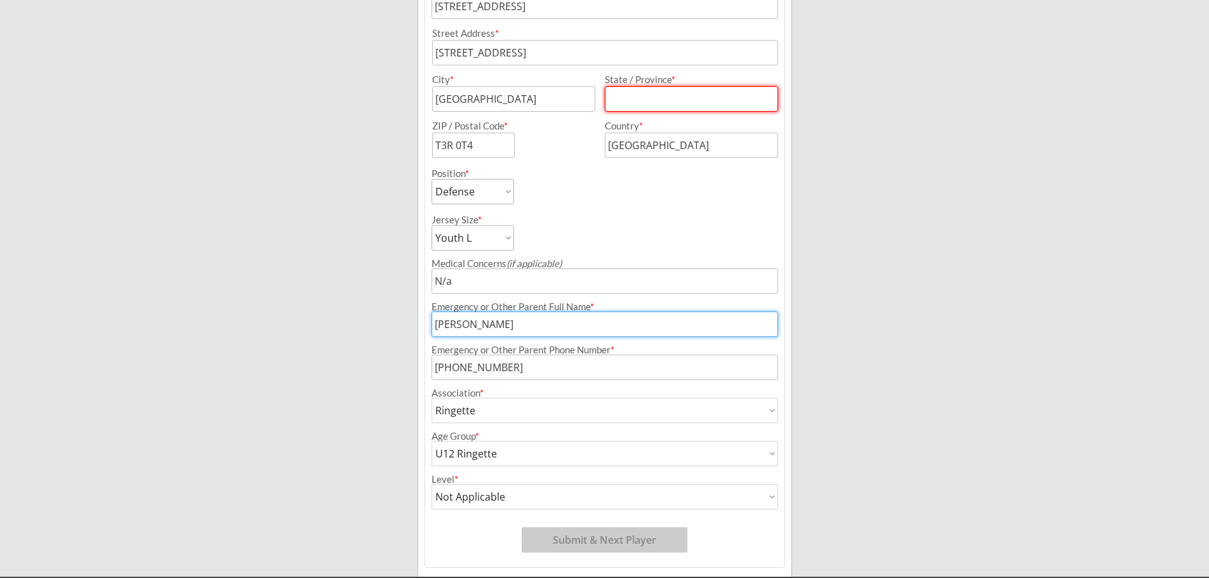
scroll to position [271, 0]
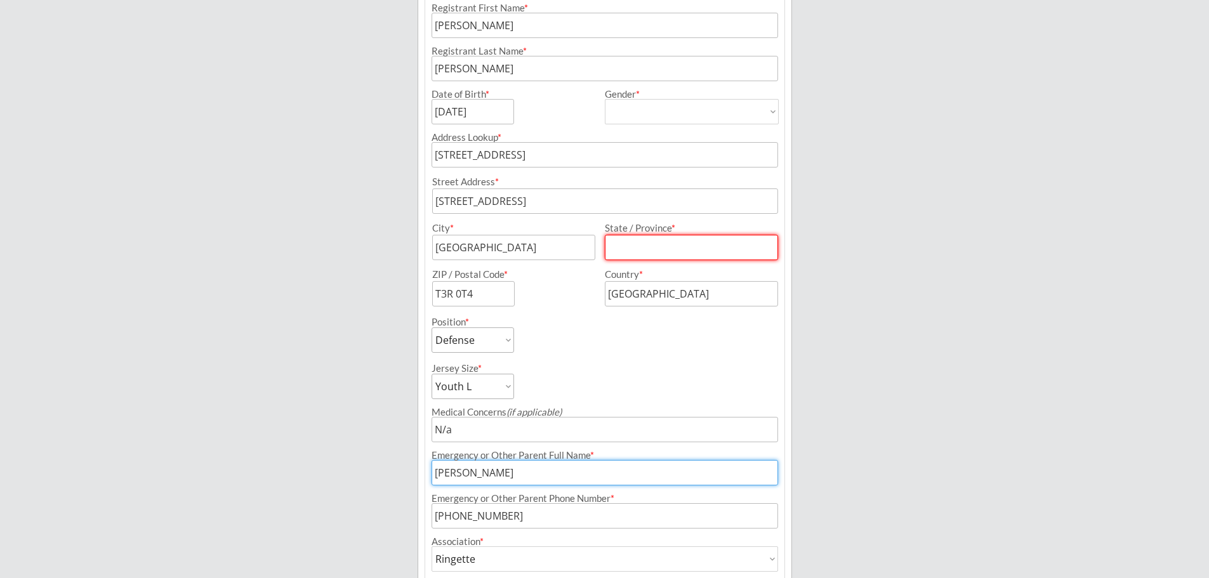
click at [705, 256] on input "input" at bounding box center [691, 247] width 173 height 25
type input "[GEOGRAPHIC_DATA]"
click at [656, 328] on div "Position * Forward Defense Goalie" at bounding box center [604, 330] width 359 height 46
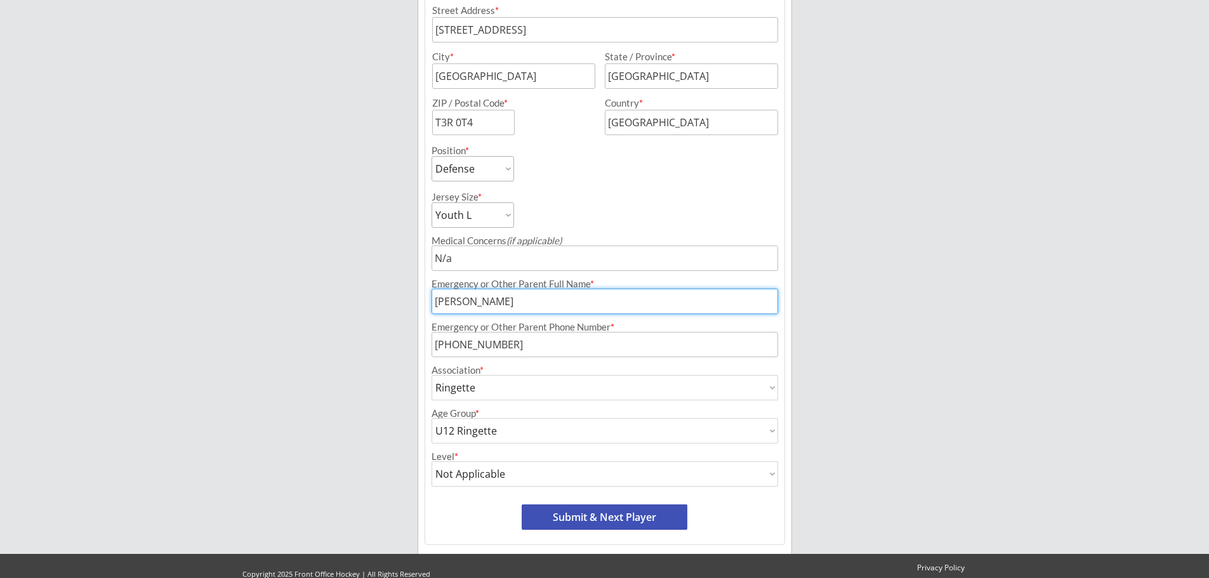
scroll to position [461, 0]
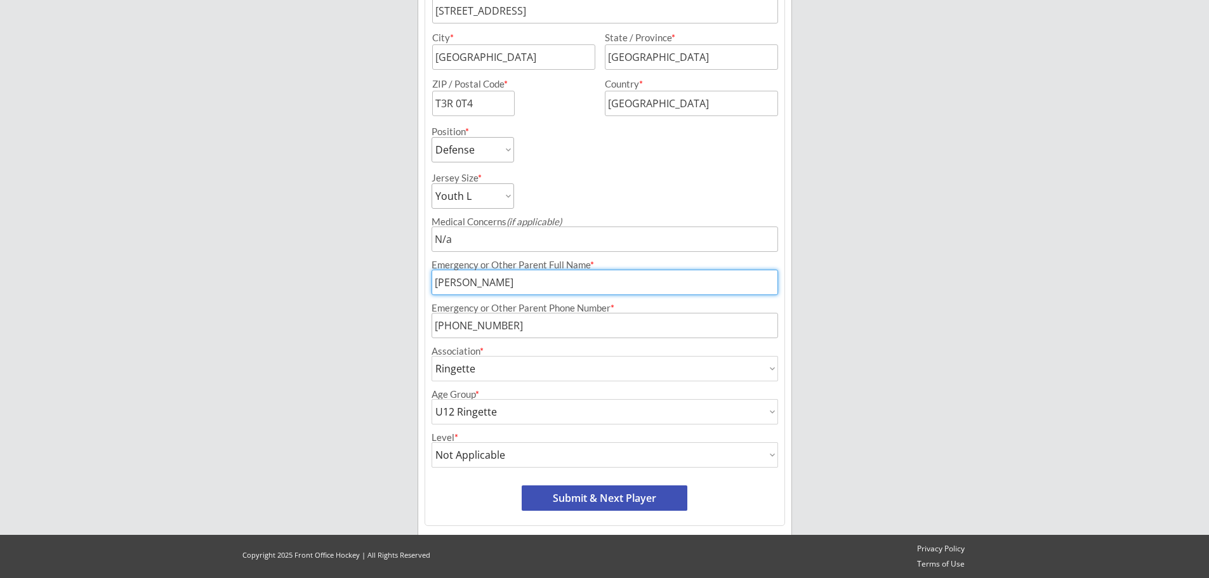
click at [630, 498] on button "Submit & Next Player" at bounding box center [605, 498] width 166 height 25
select select ""PLACEHOLDER_1427118222253""
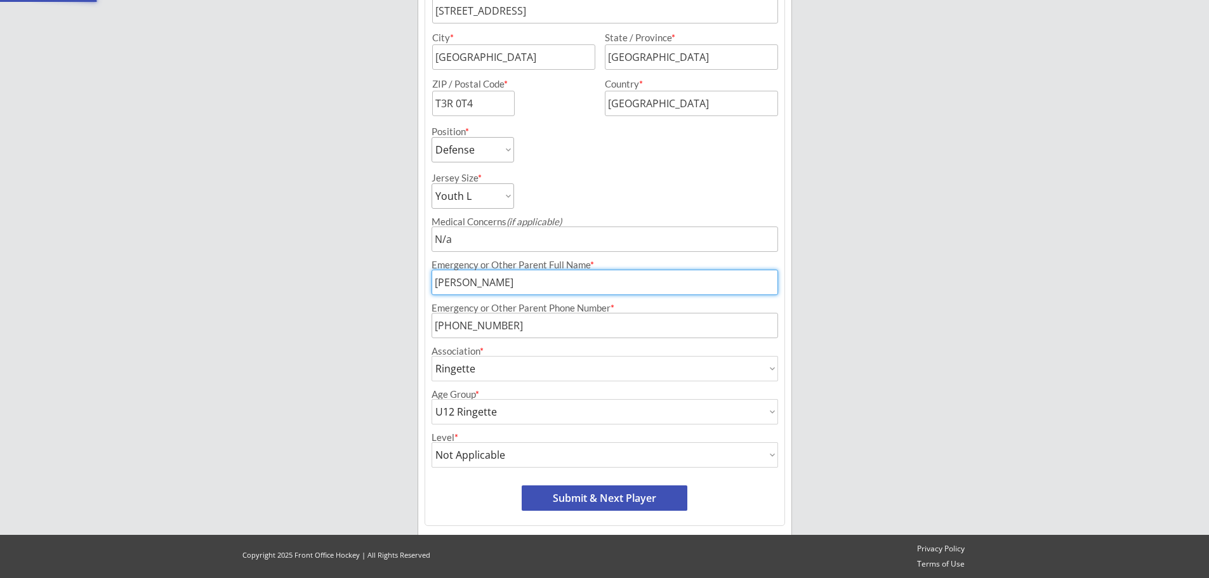
select select ""PLACEHOLDER_1427118222253""
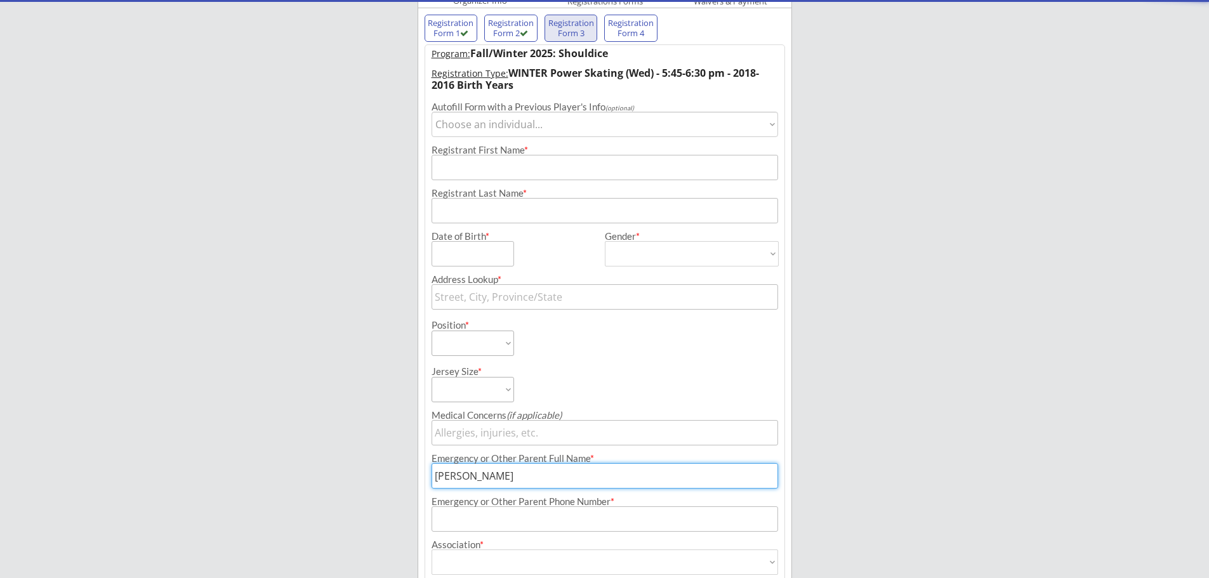
scroll to position [104, 0]
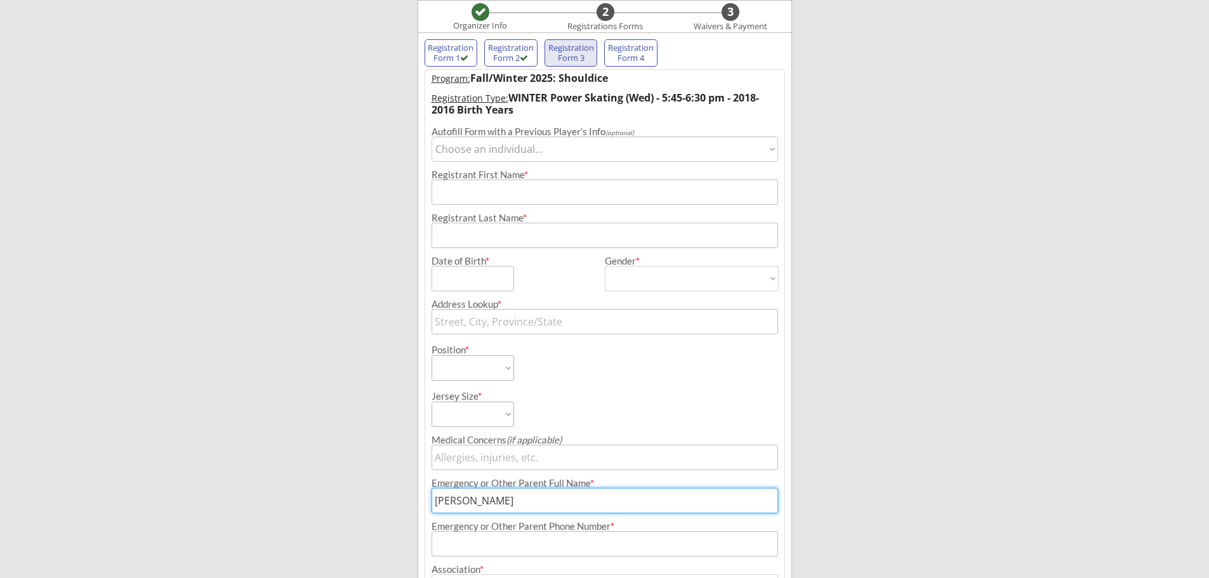
click at [600, 155] on select "Choose an individual... [PERSON_NAME] [PERSON_NAME] [PERSON_NAME]" at bounding box center [605, 148] width 347 height 25
select select ""1348695171700984260__LOOKUP__1711509512660x281675238106988540""
click at [432, 136] on select "Choose an individual... [PERSON_NAME] [PERSON_NAME] [PERSON_NAME]" at bounding box center [605, 148] width 347 height 25
type input "Callum"
type input "[PERSON_NAME]"
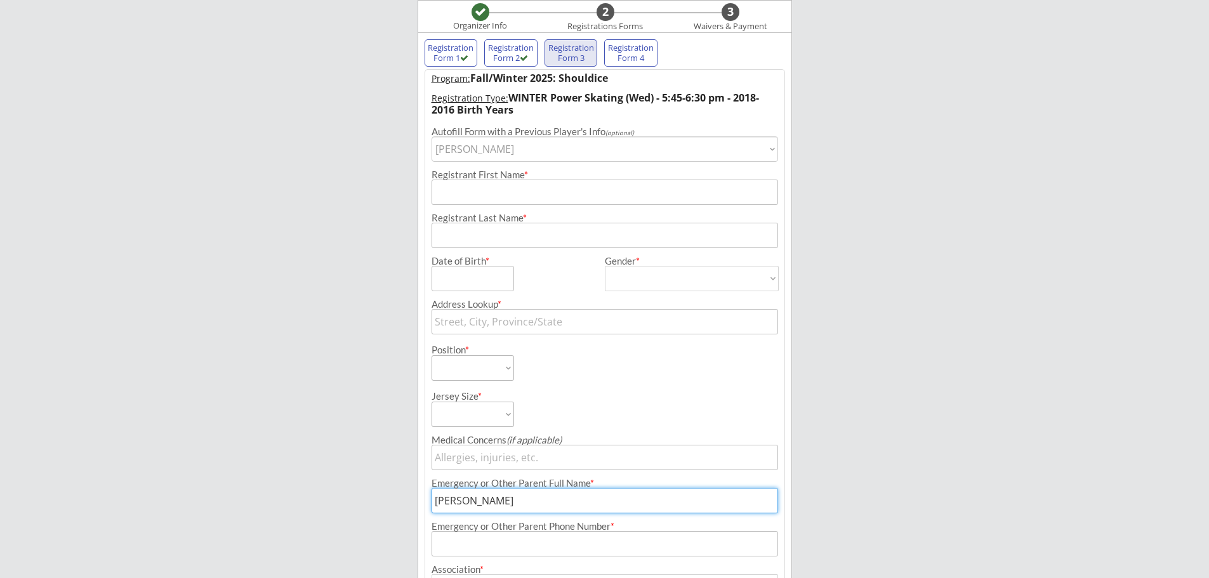
type input "[DATE]"
type input "[STREET_ADDRESS]"
type input "[GEOGRAPHIC_DATA]"
type input "AB"
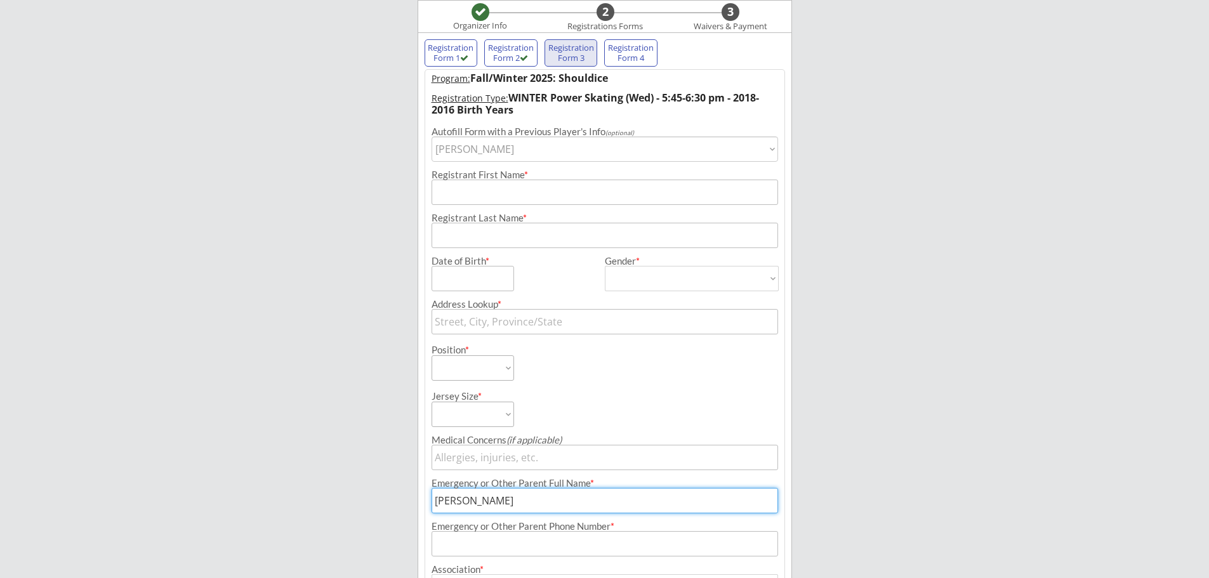
type input "T3R 0T4"
type input "[GEOGRAPHIC_DATA]"
type input "[DEMOGRAPHIC_DATA]"
select select ""[DEMOGRAPHIC_DATA]""
select select ""Forward""
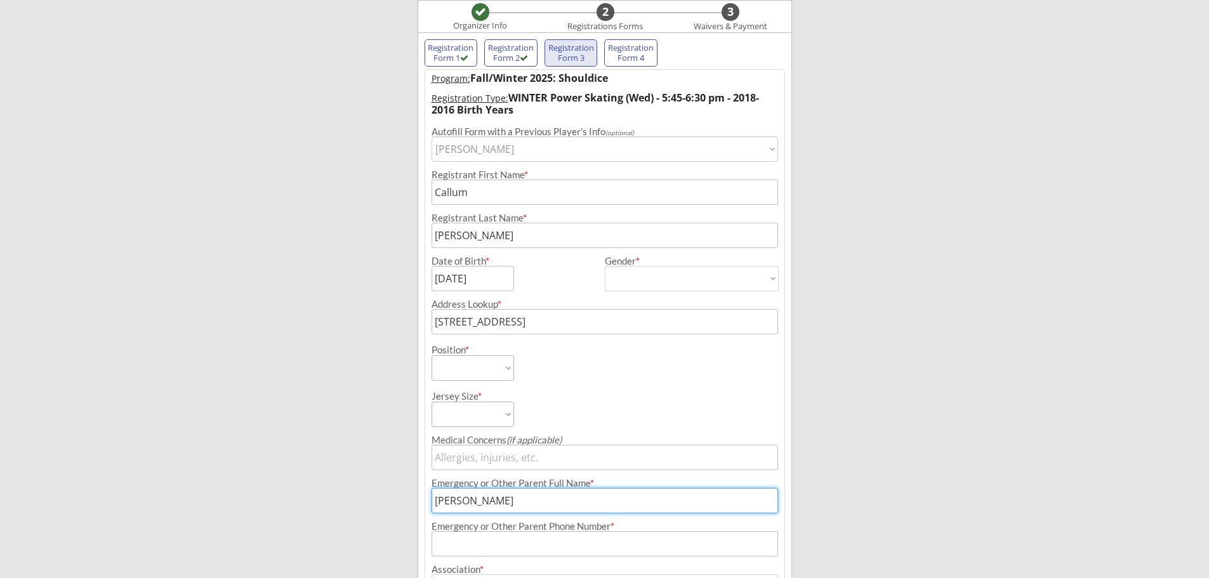
select select ""Youth L""
type input "N/a"
type input "[PHONE_NUMBER]"
type input "Other"
select select ""Other""
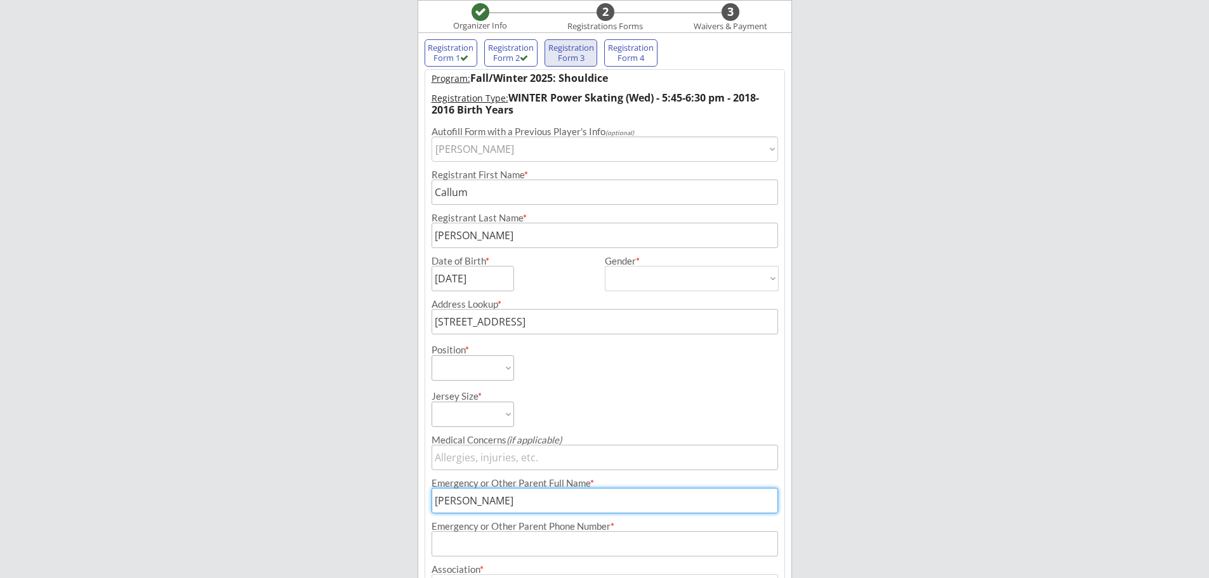
type input "U11"
select select ""U11""
type input "Division 3"
select select ""Division 3""
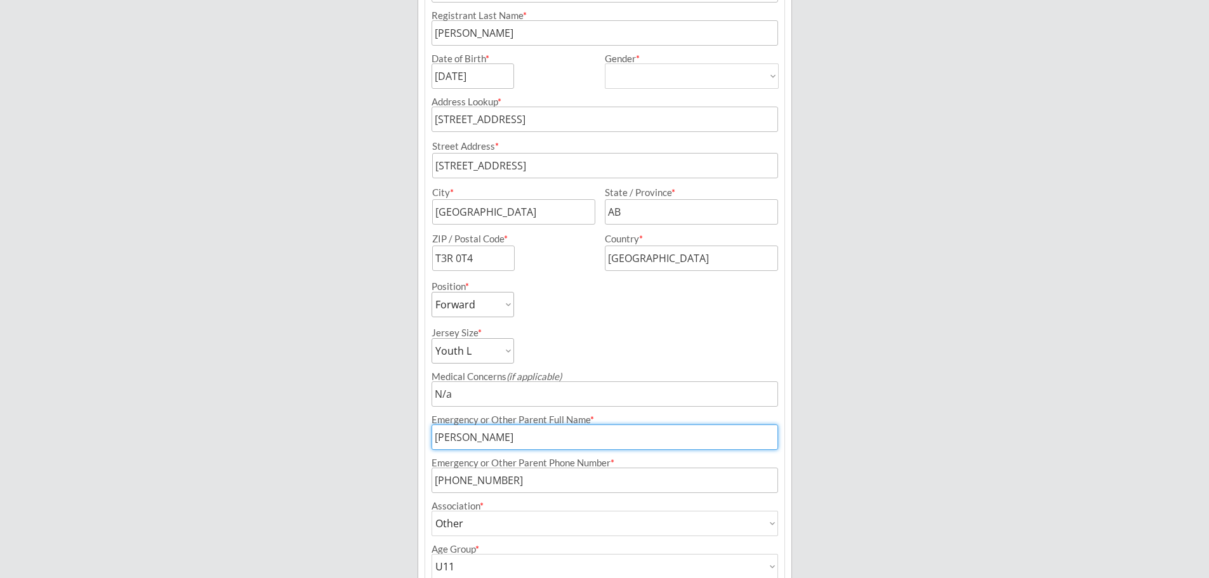
scroll to position [421, 0]
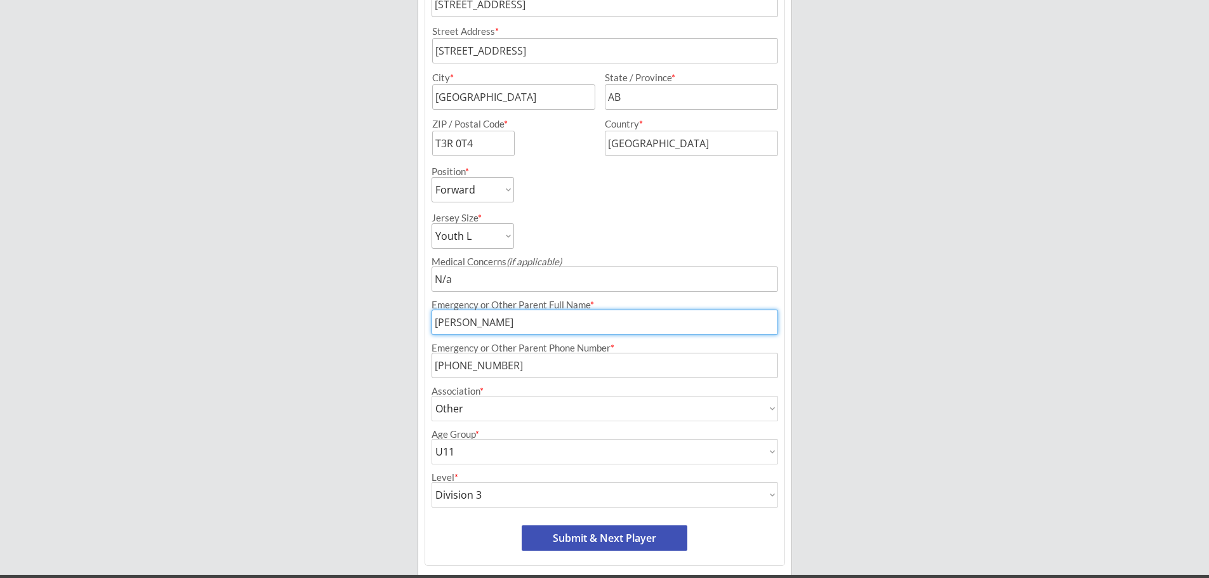
click at [597, 536] on button "Submit & Next Player" at bounding box center [605, 538] width 166 height 25
select select ""PLACEHOLDER_1427118222253""
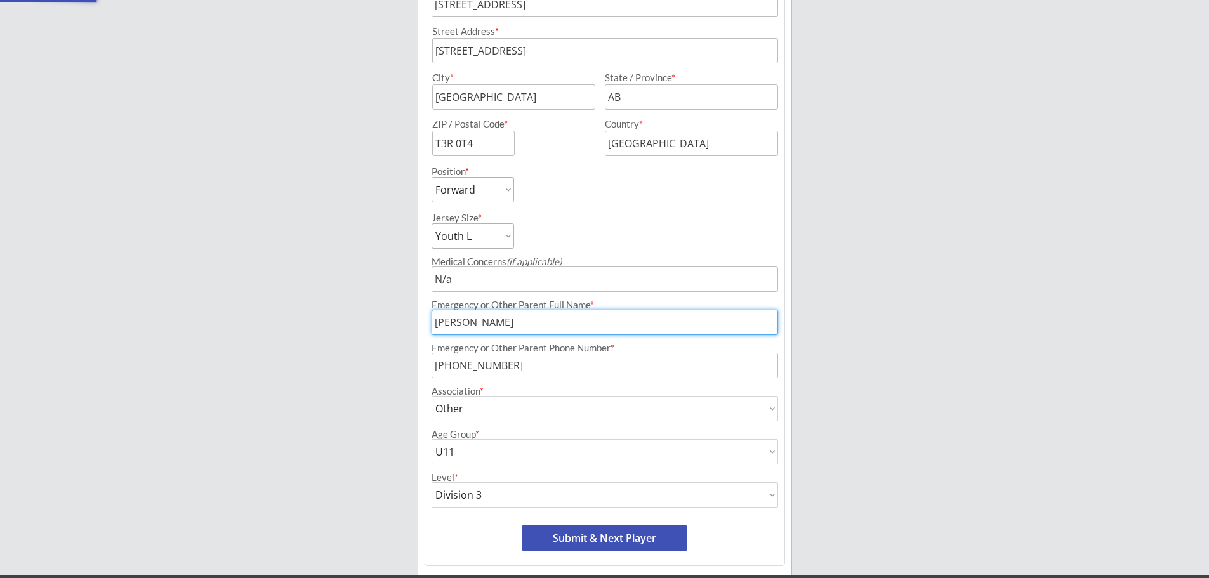
select select ""PLACEHOLDER_1427118222253""
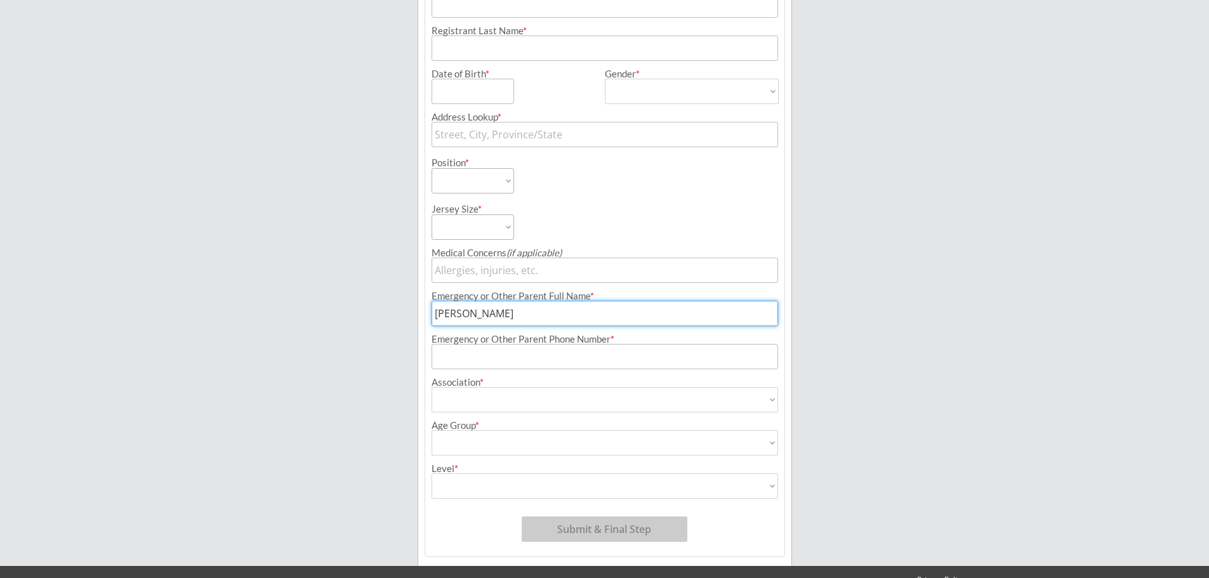
scroll to position [104, 0]
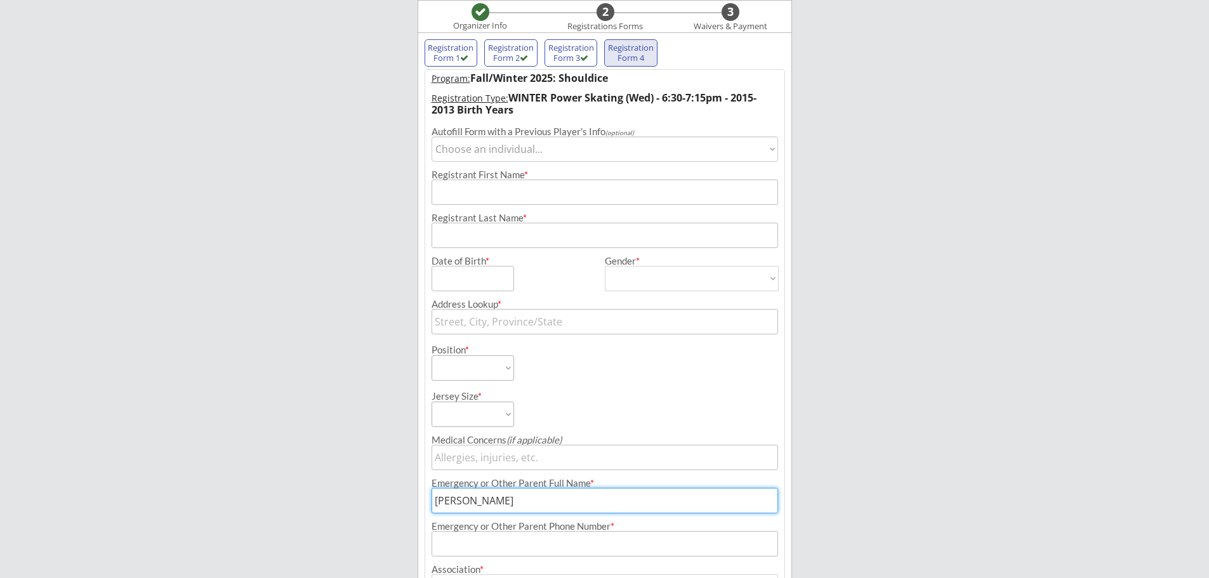
click at [506, 153] on select "Choose an individual... [PERSON_NAME] [PERSON_NAME] [PERSON_NAME]" at bounding box center [605, 148] width 347 height 25
select select ""1348695171700984260__LOOKUP__1708542804110x335866932150140900""
click at [432, 136] on select "Choose an individual... [PERSON_NAME] [PERSON_NAME] [PERSON_NAME]" at bounding box center [605, 148] width 347 height 25
type input "[PERSON_NAME]"
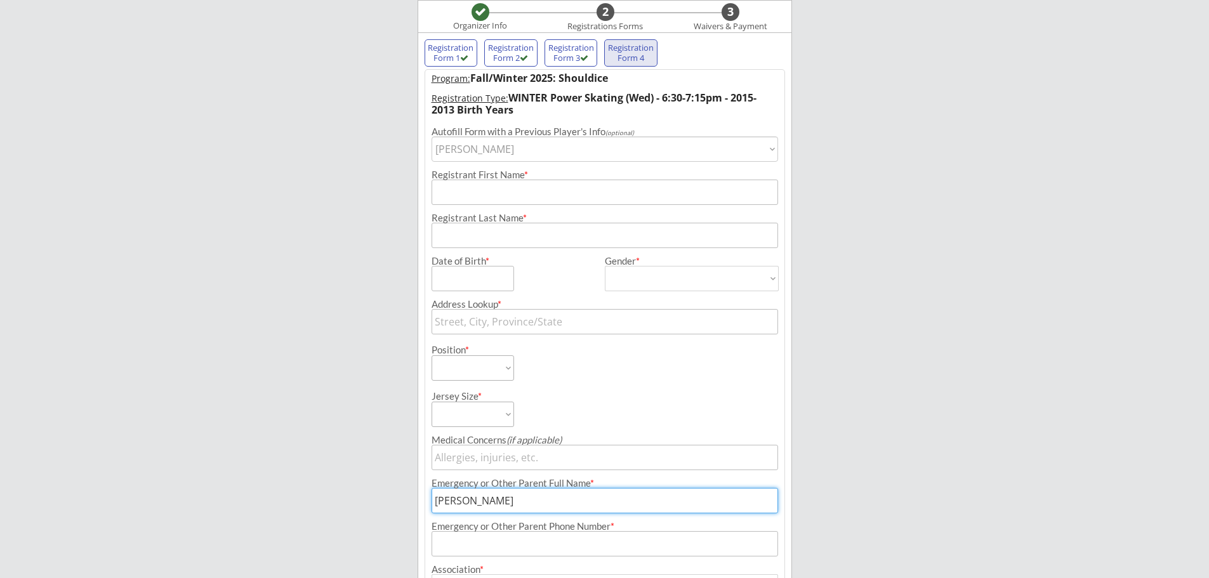
type input "[DATE]"
type input "[STREET_ADDRESS]"
type input "[GEOGRAPHIC_DATA]"
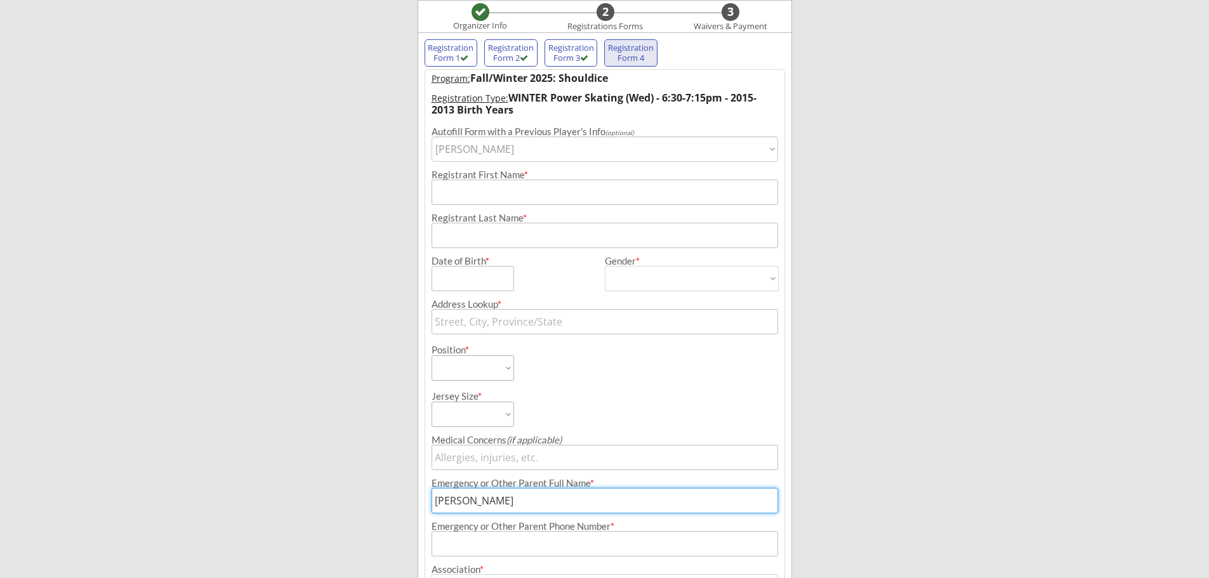
type input "T3R 0T4"
type input "[GEOGRAPHIC_DATA]"
type input "[DEMOGRAPHIC_DATA]"
select select ""[DEMOGRAPHIC_DATA]""
select select ""Defense""
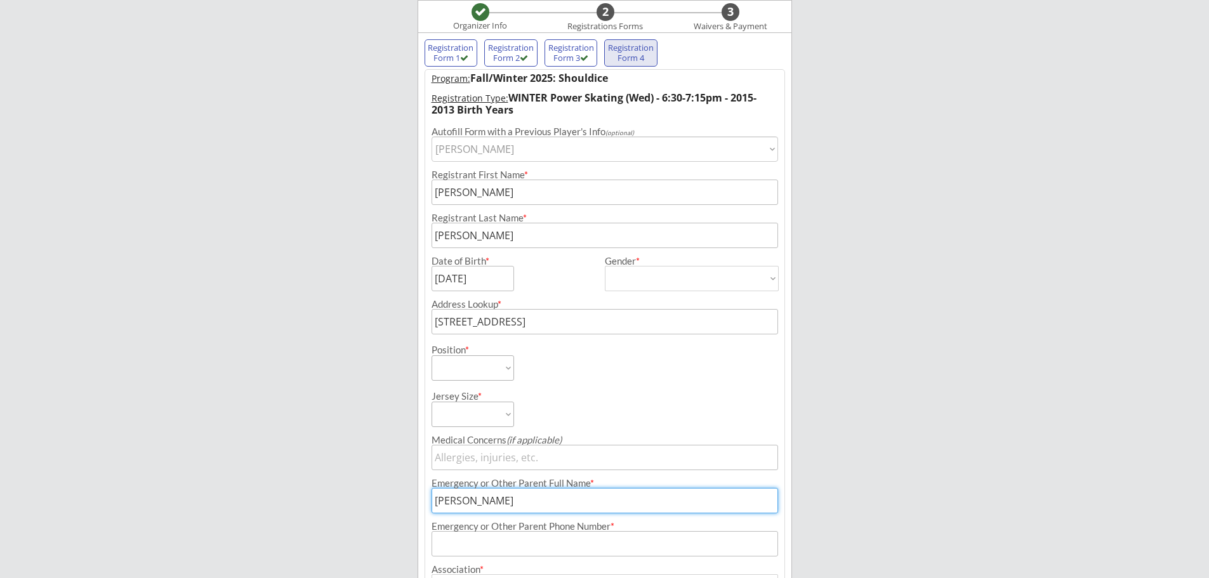
select select ""Youth L""
type input "N/a"
type input "[PHONE_NUMBER]"
type input "Ringette"
select select ""Ringette""
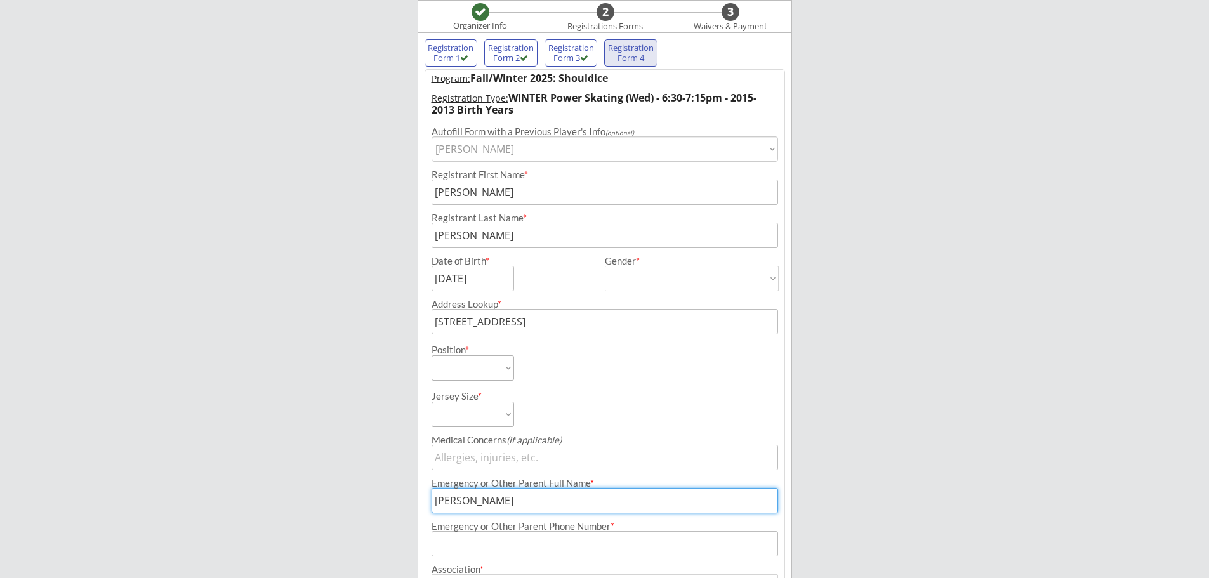
type input "U12 Ringette"
select select ""U12 Ringette""
type input "Not Applicable"
select select ""Not Applicable ""
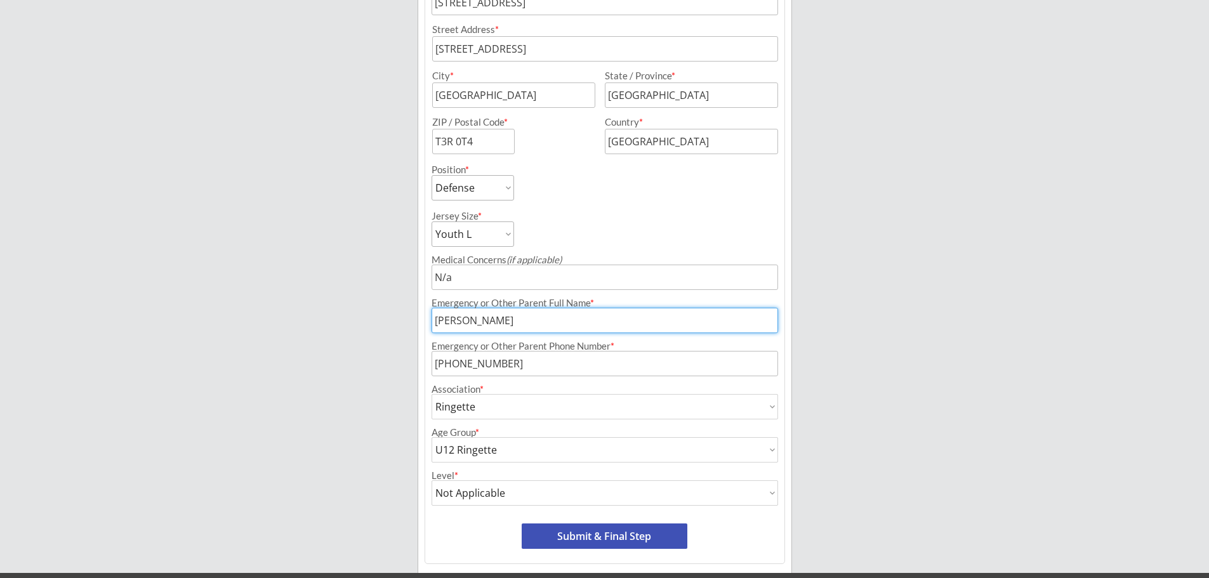
scroll to position [461, 0]
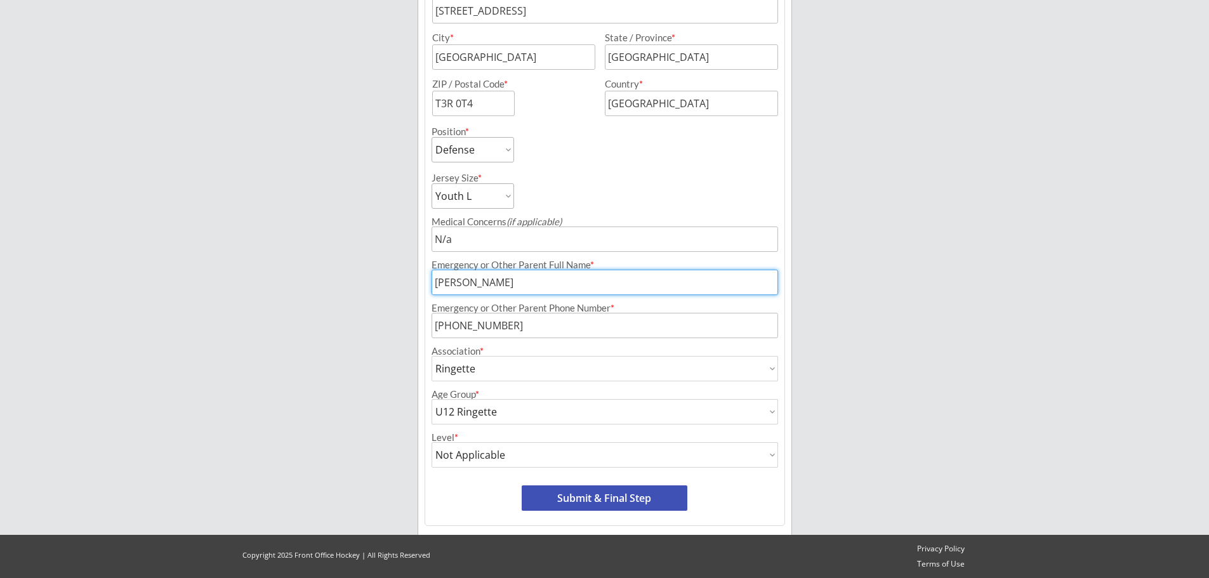
click at [611, 493] on button "Submit & Final Step" at bounding box center [605, 498] width 166 height 25
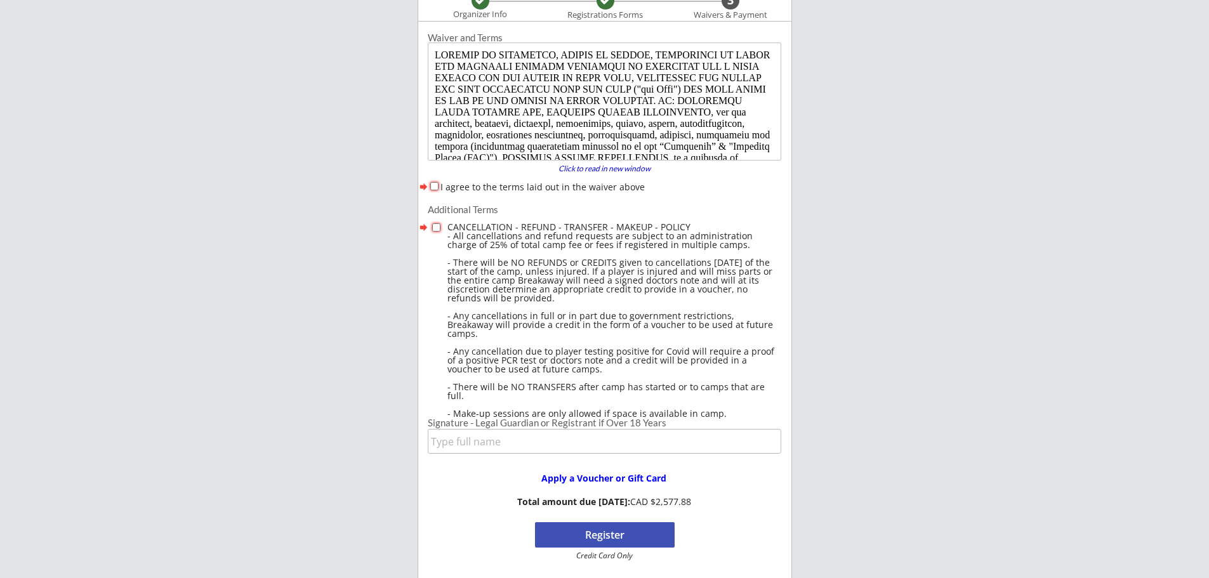
scroll to position [104, 0]
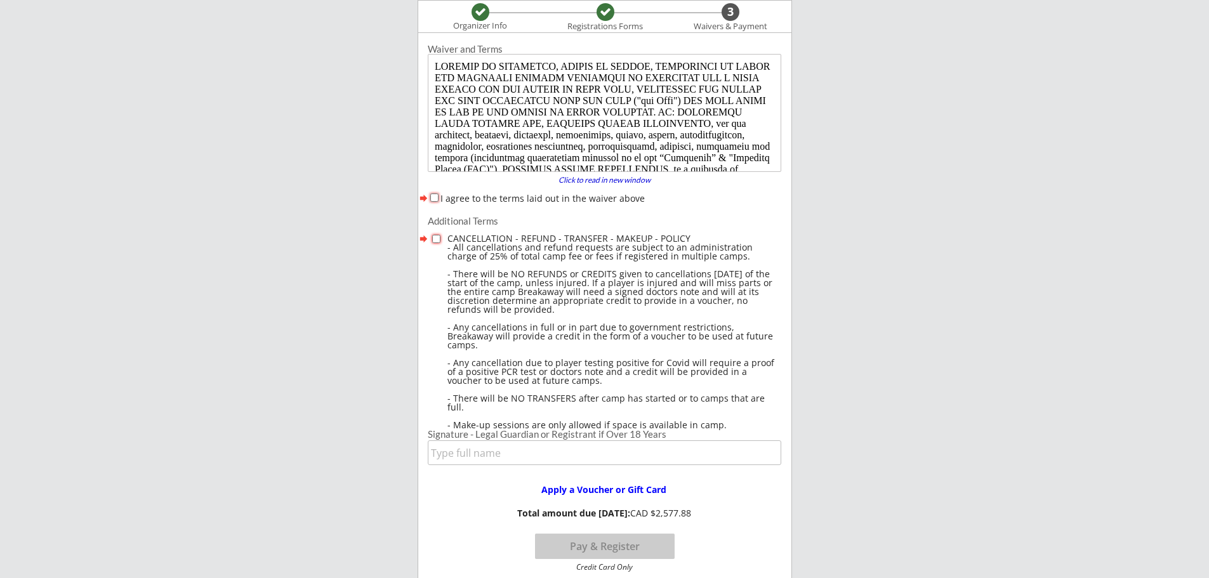
click at [435, 198] on input "I agree to the terms laid out in the waiver above" at bounding box center [434, 198] width 8 height 8
checkbox input "true"
click at [437, 239] on input "checkbox" at bounding box center [436, 239] width 8 height 8
checkbox input "true"
click at [604, 445] on input "input" at bounding box center [605, 452] width 354 height 25
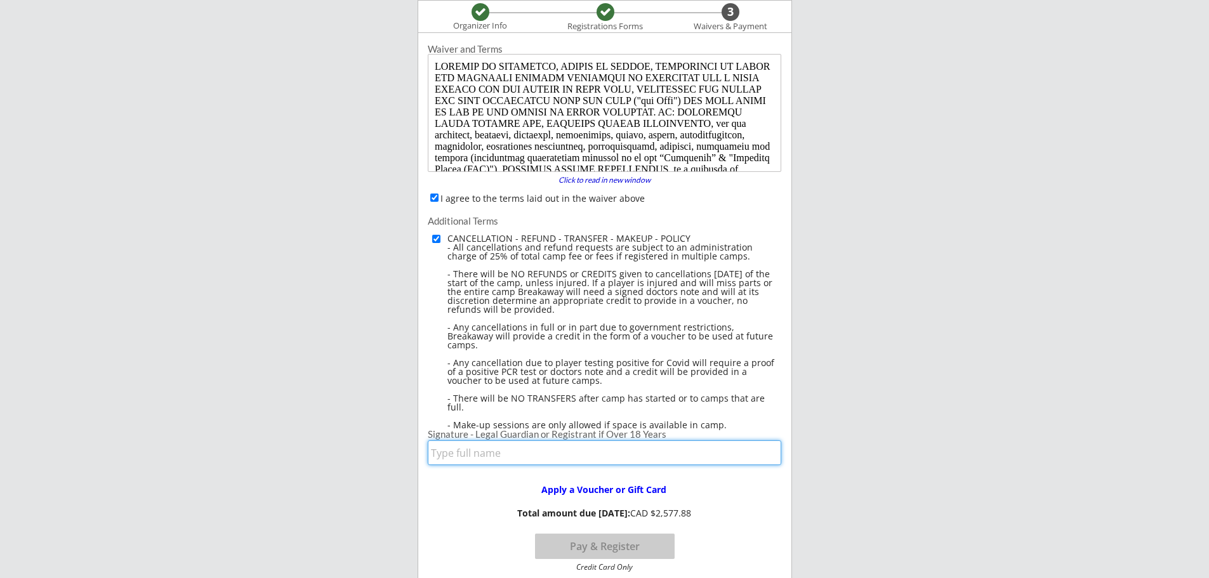
type input "[PERSON_NAME]"
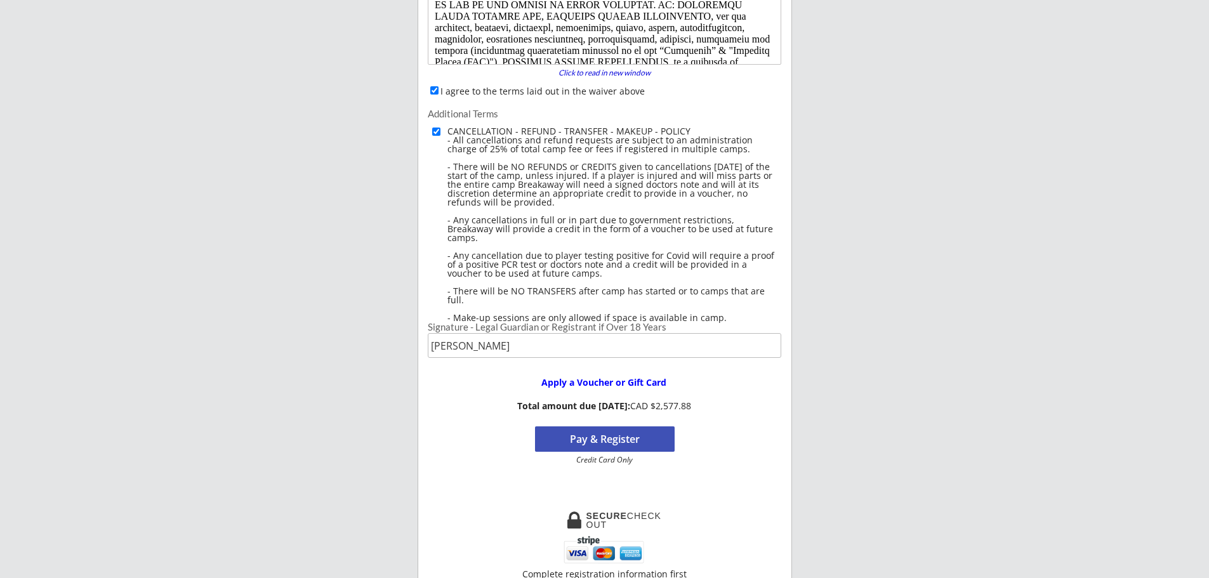
scroll to position [231, 0]
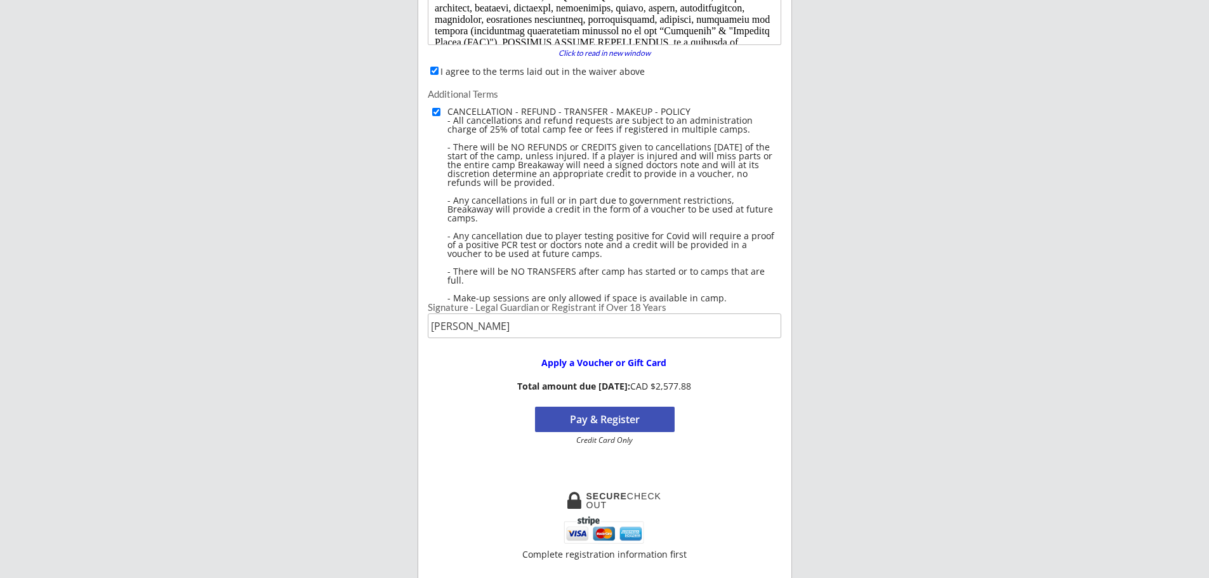
click at [638, 415] on button "Pay & Register" at bounding box center [605, 419] width 140 height 25
click at [611, 425] on button "Pay & Register" at bounding box center [605, 419] width 140 height 25
